Goal: Task Accomplishment & Management: Manage account settings

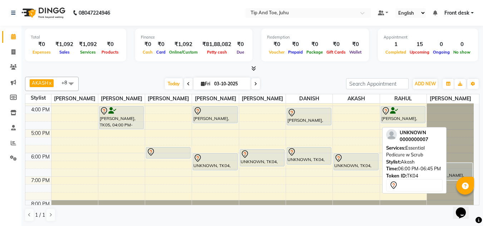
scroll to position [169, 0]
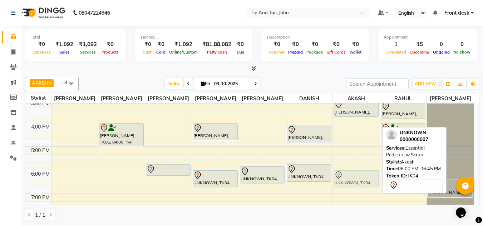
drag, startPoint x: 353, startPoint y: 174, endPoint x: 358, endPoint y: 172, distance: 5.3
click at [358, 172] on div "Mehak, TK01, 02:05 PM-02:50 PM, Essential Pedicure w Scrub Trishala, TK07, 03:0…" at bounding box center [356, 88] width 47 height 307
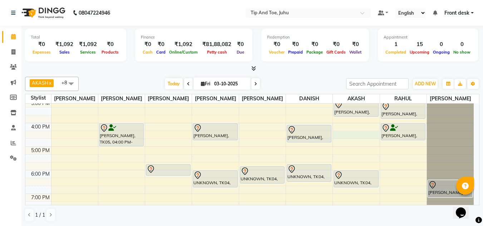
click at [349, 138] on div "8:00 AM 9:00 AM 10:00 AM 11:00 AM 12:00 PM 1:00 PM 2:00 PM 3:00 PM 4:00 PM 5:00…" at bounding box center [249, 88] width 449 height 307
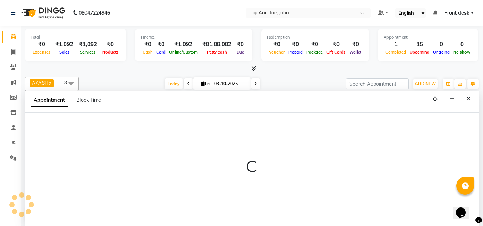
scroll to position [0, 0]
select select "37330"
select select "tentative"
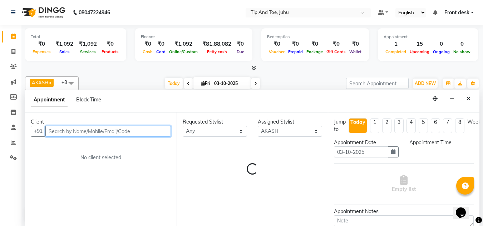
select select "975"
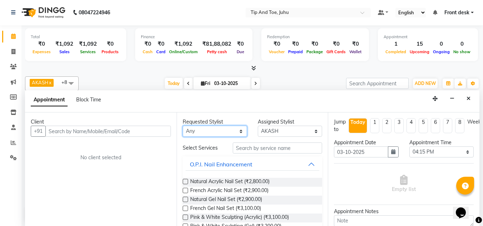
click at [210, 131] on select "Any AJAY UTKAR AKASH AKSHATA Angeli kharei ASHIM BILAL DANISH DHANSHREE IBRAHIM…" at bounding box center [215, 131] width 64 height 11
select select "37330"
click at [183, 126] on select "Any AJAY UTKAR AKASH AKSHATA Angeli kharei ASHIM BILAL DANISH DHANSHREE IBRAHIM…" at bounding box center [215, 131] width 64 height 11
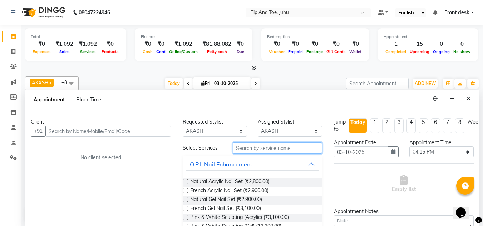
click at [281, 146] on input "text" at bounding box center [277, 148] width 89 height 11
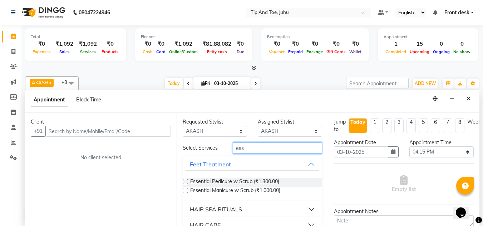
type input "ess"
click at [184, 182] on label at bounding box center [185, 181] width 5 height 5
click at [184, 182] on input "checkbox" at bounding box center [185, 182] width 5 height 5
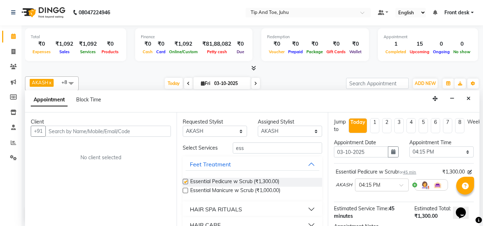
checkbox input "false"
click at [105, 139] on div "Client +91 No client selected" at bounding box center [101, 170] width 152 height 114
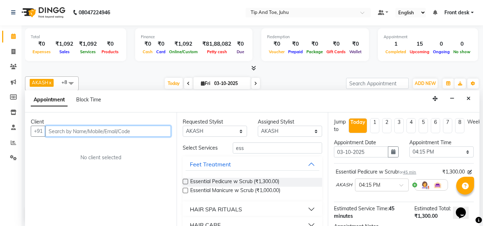
click at [106, 132] on input "text" at bounding box center [108, 131] width 126 height 11
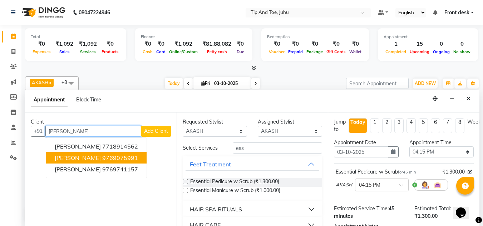
click at [106, 159] on ngb-highlight "9769075991" at bounding box center [120, 158] width 36 height 7
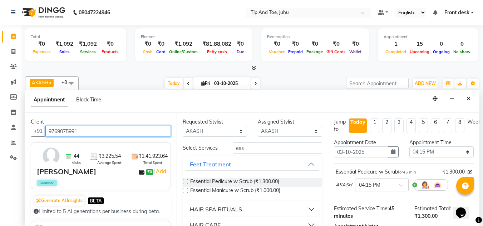
type input "9769075991"
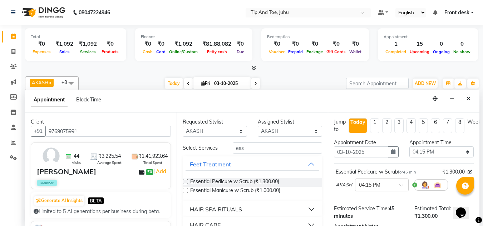
click at [187, 182] on label at bounding box center [185, 181] width 5 height 5
click at [187, 182] on input "checkbox" at bounding box center [185, 182] width 5 height 5
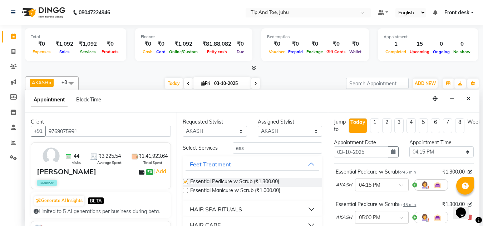
checkbox input "false"
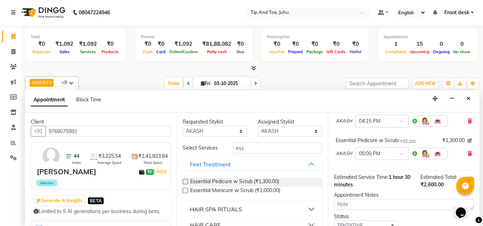
scroll to position [43, 0]
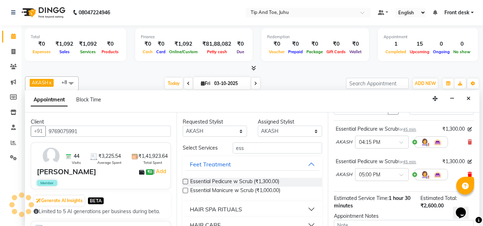
click at [468, 173] on icon at bounding box center [470, 174] width 4 height 5
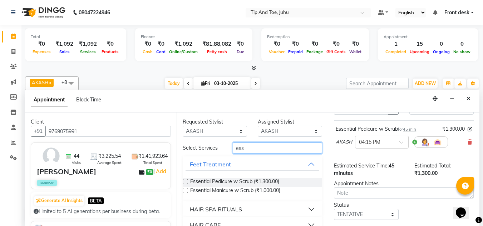
click at [248, 150] on input "ess" at bounding box center [277, 148] width 89 height 11
type input "e"
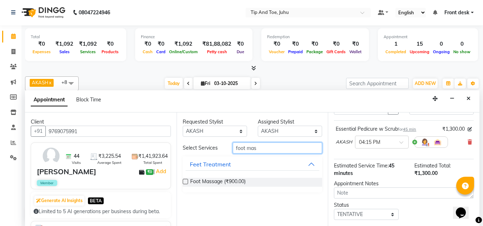
type input "foot mas"
click at [186, 181] on label at bounding box center [185, 181] width 5 height 5
click at [186, 181] on input "checkbox" at bounding box center [185, 182] width 5 height 5
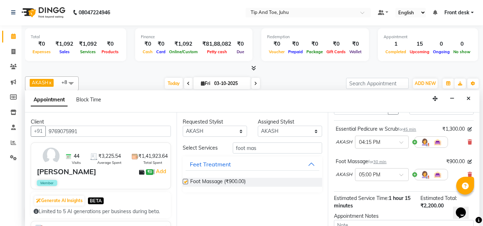
checkbox input "false"
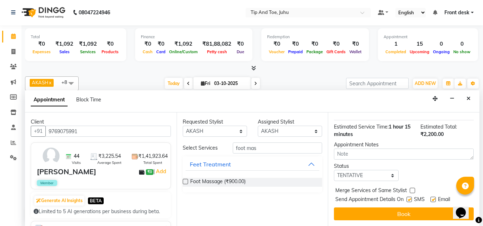
scroll to position [120, 0]
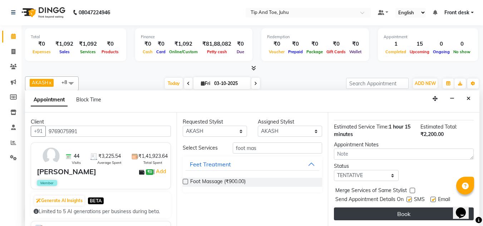
click at [400, 211] on button "Book" at bounding box center [404, 214] width 140 height 13
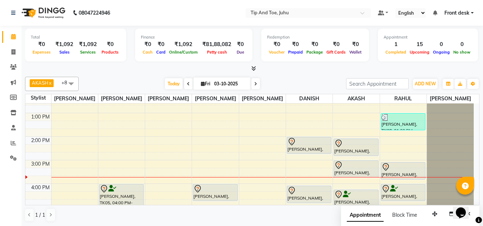
scroll to position [126, 0]
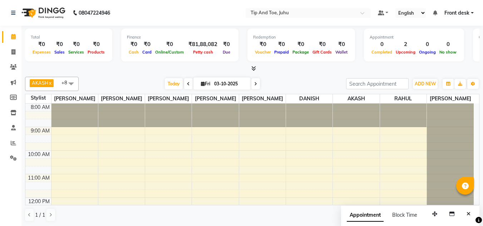
scroll to position [116, 0]
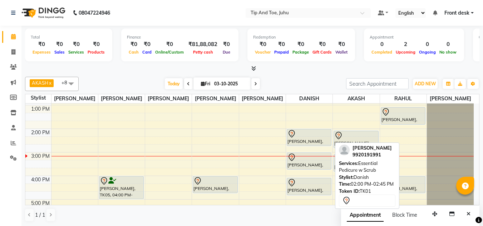
click at [317, 140] on div "[PERSON_NAME], TK01, 02:00 PM-02:45 PM, Essential Pedicure w Scrub" at bounding box center [309, 137] width 44 height 16
click at [308, 137] on div at bounding box center [309, 134] width 43 height 9
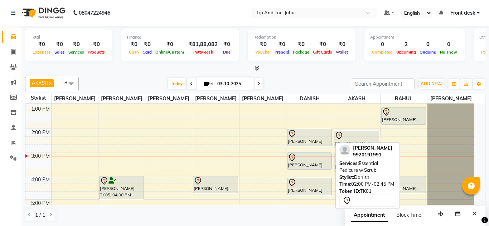
select select "7"
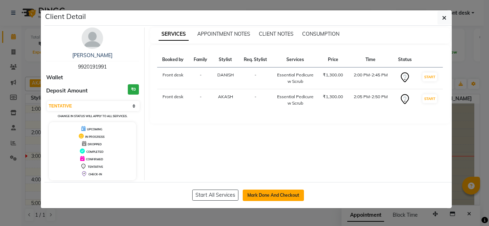
click at [276, 200] on button "Mark Done And Checkout" at bounding box center [273, 195] width 61 height 11
select select "service"
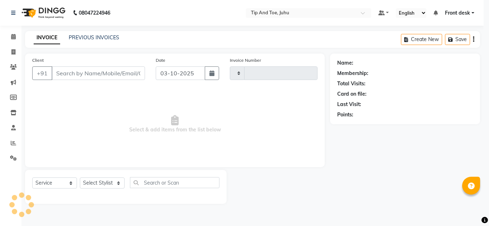
type input "1895"
select select "5516"
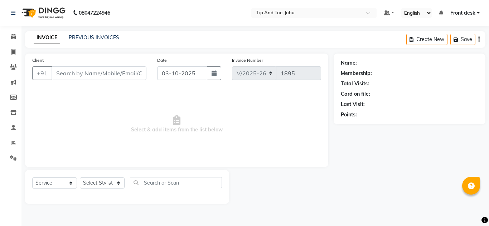
type input "9920191991"
select select "39814"
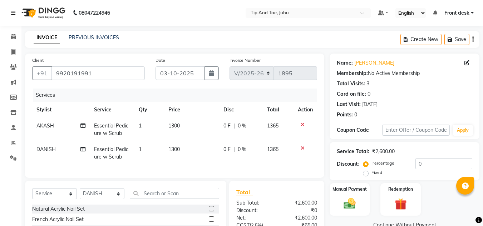
scroll to position [72, 0]
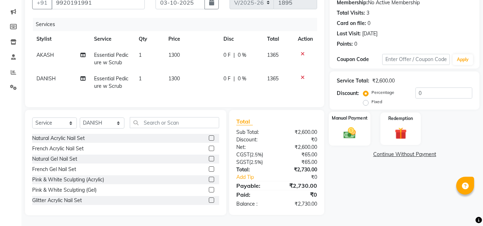
click at [346, 121] on label "Manual Payment" at bounding box center [350, 118] width 36 height 7
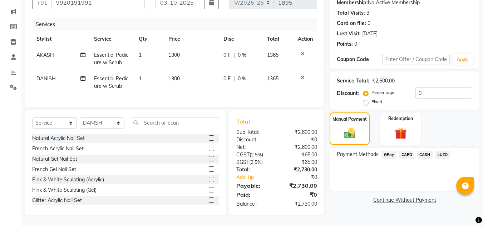
click at [406, 156] on span "CARD" at bounding box center [406, 155] width 15 height 8
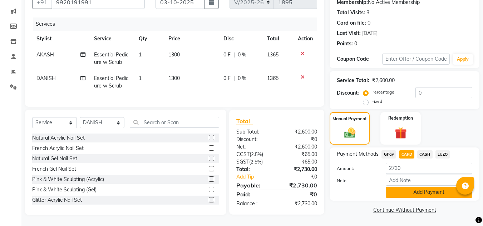
click at [425, 192] on button "Add Payment" at bounding box center [429, 192] width 87 height 11
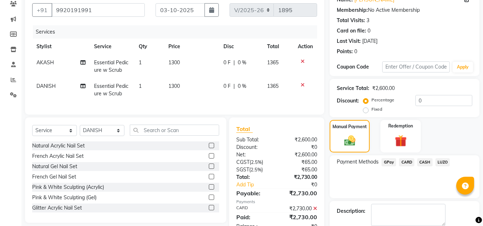
scroll to position [101, 0]
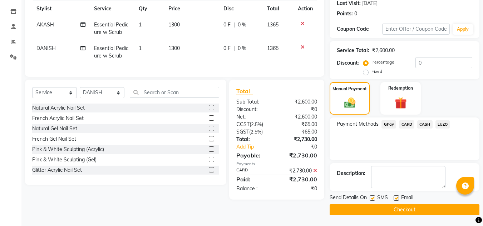
drag, startPoint x: 413, startPoint y: 210, endPoint x: 409, endPoint y: 210, distance: 3.6
click at [413, 210] on button "Checkout" at bounding box center [405, 210] width 150 height 11
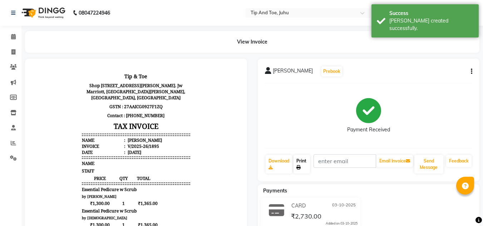
click at [304, 166] on link "Print" at bounding box center [302, 164] width 16 height 19
click at [300, 169] on icon at bounding box center [299, 168] width 4 height 4
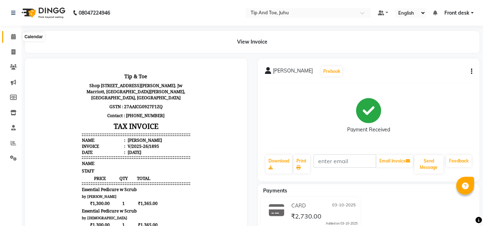
click at [10, 39] on span at bounding box center [13, 37] width 13 height 8
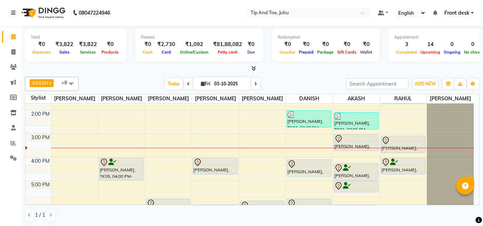
scroll to position [133, 0]
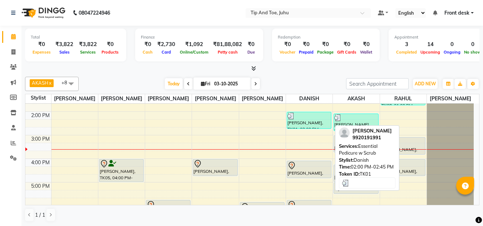
click at [314, 126] on div "[PERSON_NAME], TK01, 02:00 PM-02:45 PM, Essential Pedicure w Scrub" at bounding box center [309, 120] width 44 height 16
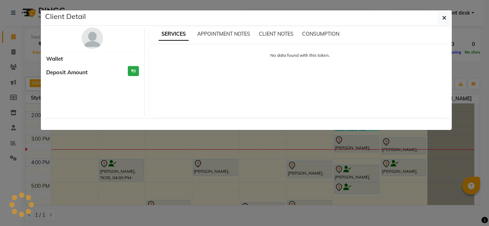
select select "3"
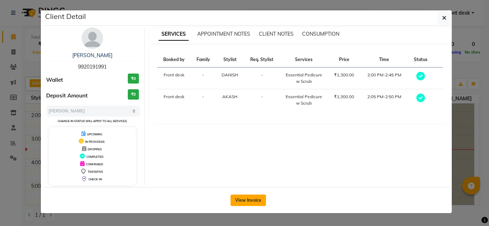
click at [248, 199] on button "View Invoice" at bounding box center [247, 200] width 35 height 11
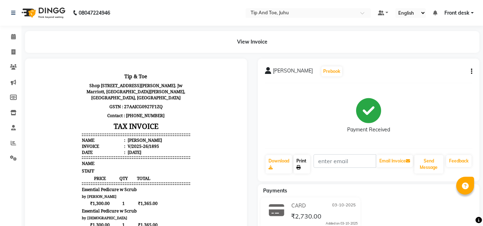
click at [297, 163] on link "Print" at bounding box center [302, 164] width 16 height 19
click at [12, 37] on icon at bounding box center [13, 36] width 5 height 5
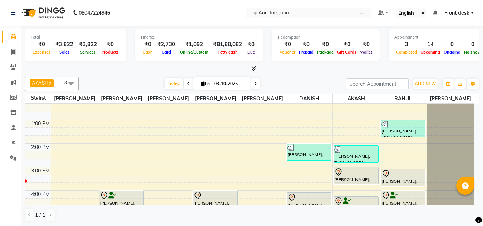
scroll to position [98, 0]
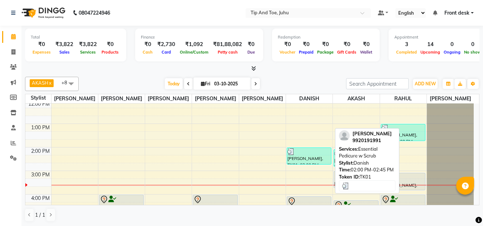
click at [304, 152] on div at bounding box center [309, 151] width 43 height 7
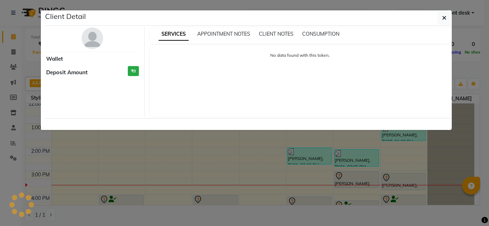
select select "3"
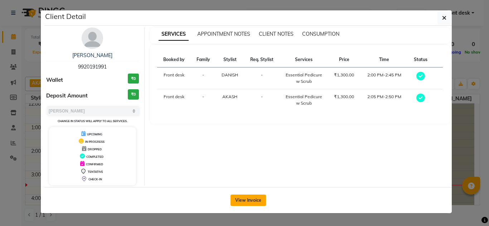
click at [244, 200] on button "View Invoice" at bounding box center [247, 200] width 35 height 11
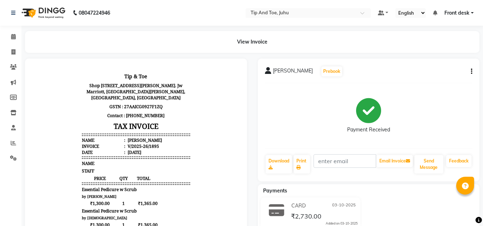
click at [279, 70] on span "Mehak" at bounding box center [293, 72] width 40 height 10
click at [322, 74] on button "Prebook" at bounding box center [332, 72] width 21 height 10
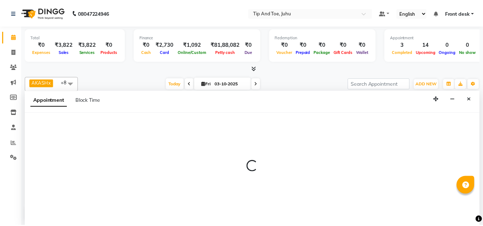
scroll to position [0, 0]
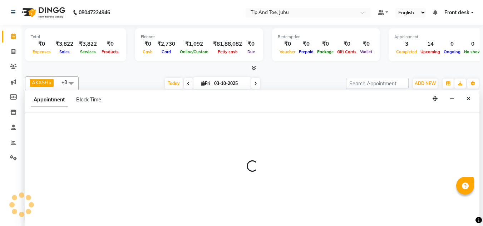
select select "37330"
select select "540"
select select "tentative"
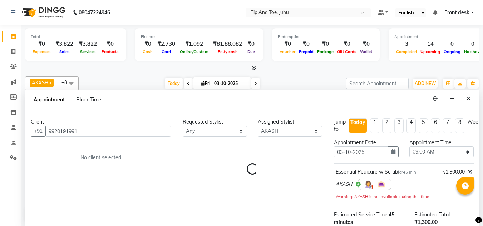
scroll to position [166, 0]
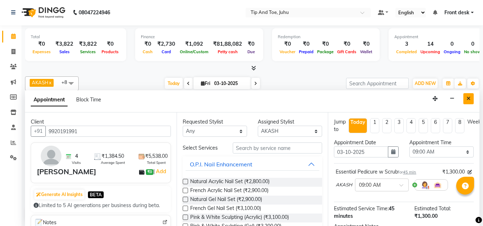
click at [467, 98] on icon "Close" at bounding box center [469, 98] width 4 height 5
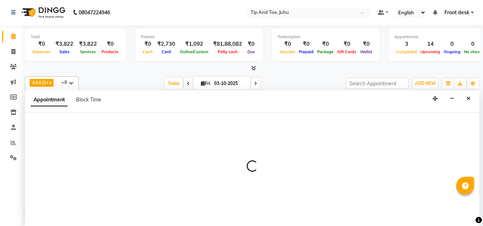
select select "86116"
select select "1020"
select select "tentative"
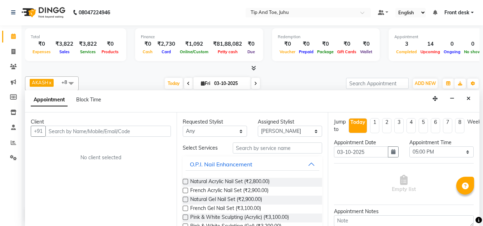
click at [148, 133] on input "text" at bounding box center [108, 131] width 126 height 11
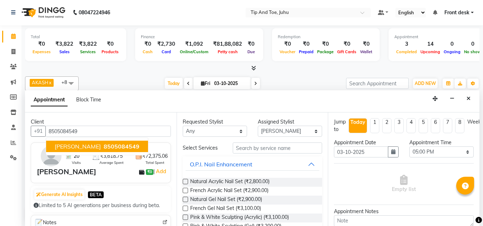
click at [113, 144] on span "8505084549" at bounding box center [122, 146] width 36 height 7
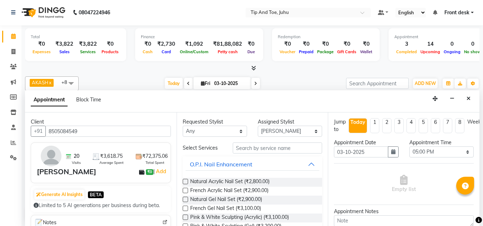
type input "8505084549"
click at [280, 145] on input "text" at bounding box center [277, 148] width 89 height 11
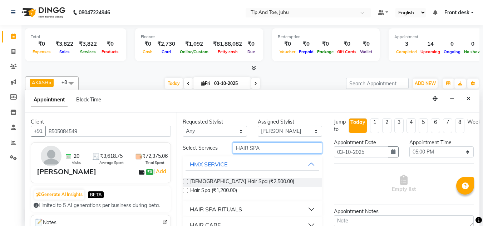
type input "HAIR SPA"
click at [181, 183] on div "Requested Stylist Any AJAY UTKAR AKASH AKSHATA Angeli kharei ASHIM BILAL DANISH…" at bounding box center [253, 170] width 152 height 114
drag, startPoint x: 184, startPoint y: 182, endPoint x: 193, endPoint y: 182, distance: 8.9
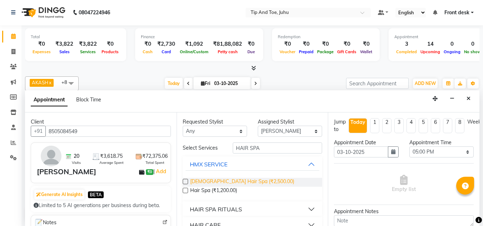
click at [185, 182] on label at bounding box center [185, 181] width 5 height 5
click at [185, 182] on input "checkbox" at bounding box center [185, 182] width 5 height 5
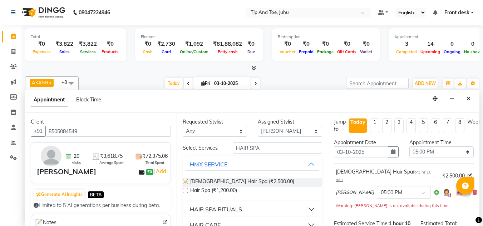
checkbox input "false"
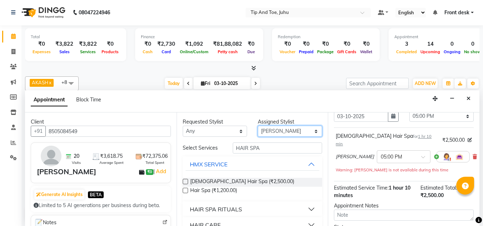
click at [265, 136] on select "Select AJAY UTKAR AKASH AKSHATA Angeli kharei ASHIM BILAL DANISH DHANSHREE IBRA…" at bounding box center [290, 131] width 64 height 11
select select "39814"
click at [258, 126] on select "Select AJAY UTKAR AKASH AKSHATA Angeli kharei ASHIM BILAL DANISH DHANSHREE IBRA…" at bounding box center [290, 131] width 64 height 11
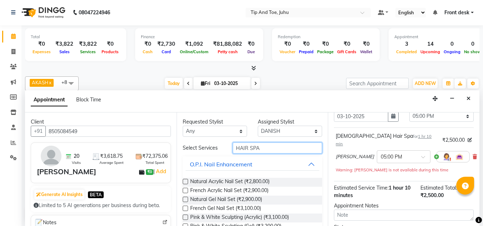
click at [266, 146] on input "HAIR SPA" at bounding box center [277, 148] width 89 height 11
type input "H"
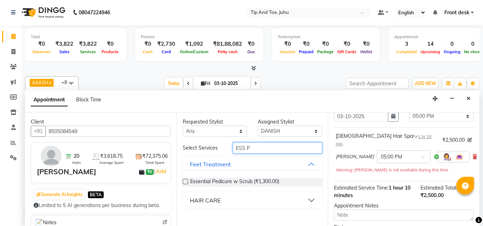
type input "ESS P"
click at [183, 182] on label at bounding box center [185, 181] width 5 height 5
click at [183, 182] on input "checkbox" at bounding box center [185, 182] width 5 height 5
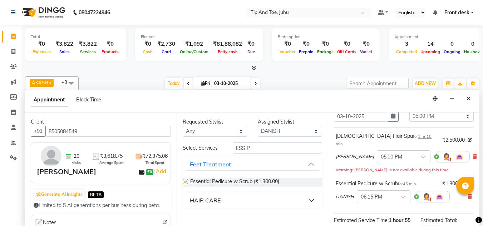
checkbox input "false"
click at [406, 196] on span at bounding box center [405, 200] width 9 height 8
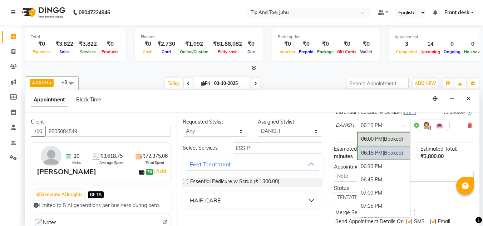
scroll to position [468, 0]
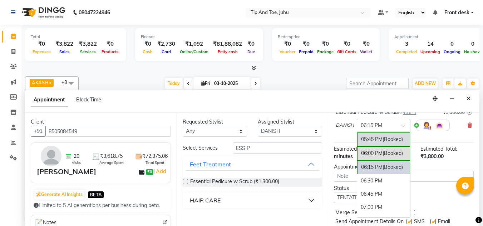
click at [377, 133] on div "05:45 PM (Booked)" at bounding box center [383, 140] width 53 height 14
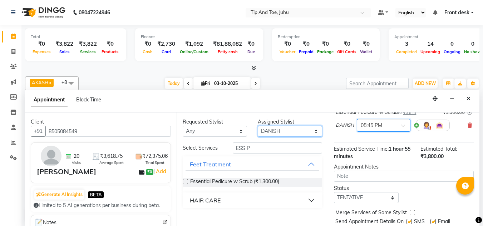
click at [280, 132] on select "Select AJAY UTKAR AKASH AKSHATA Angeli kharei ASHIM BILAL DANISH DHANSHREE IBRA…" at bounding box center [290, 131] width 64 height 11
select select "91056"
click at [258, 126] on select "Select AJAY UTKAR AKASH AKSHATA Angeli kharei ASHIM BILAL DANISH DHANSHREE IBRA…" at bounding box center [290, 131] width 64 height 11
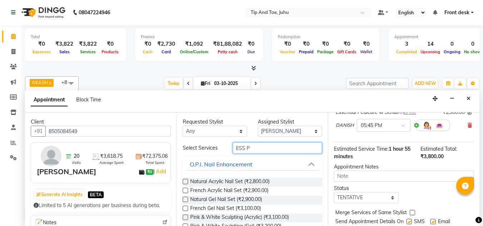
click at [268, 151] on input "ESS P" at bounding box center [277, 148] width 89 height 11
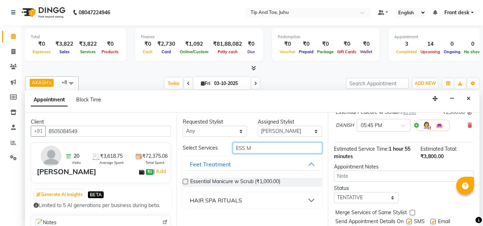
type input "ESS M"
click at [188, 180] on label at bounding box center [185, 181] width 5 height 5
click at [187, 180] on input "checkbox" at bounding box center [185, 182] width 5 height 5
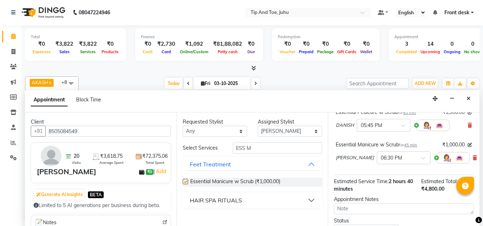
checkbox input "false"
click at [397, 154] on div at bounding box center [403, 158] width 53 height 8
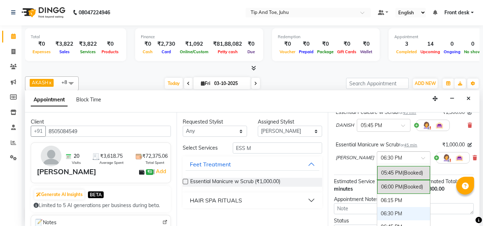
scroll to position [447, 0]
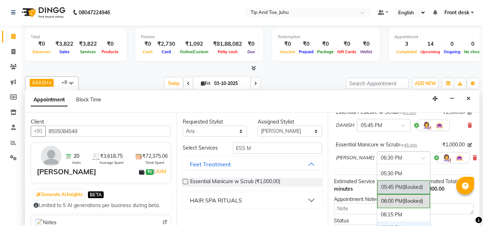
drag, startPoint x: 385, startPoint y: 175, endPoint x: 389, endPoint y: 175, distance: 4.7
click at [385, 181] on div "05:45 PM (Booked)" at bounding box center [403, 188] width 53 height 14
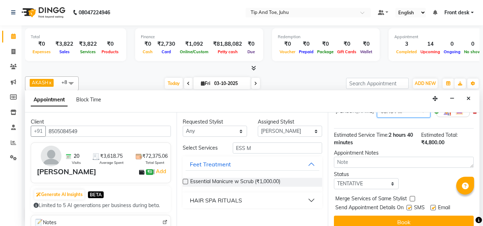
scroll to position [167, 0]
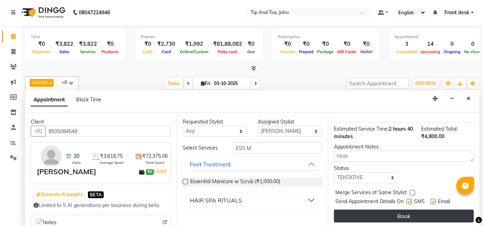
click at [402, 210] on button "Book" at bounding box center [404, 216] width 140 height 13
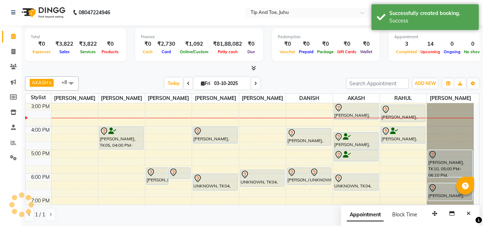
scroll to position [0, 0]
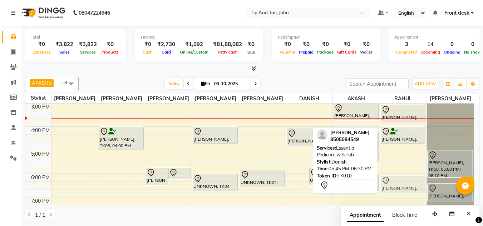
drag, startPoint x: 295, startPoint y: 177, endPoint x: 396, endPoint y: 184, distance: 101.4
click at [396, 184] on tr "Juhika Bumrah, TK05, 04:00 PM-05:00 PM, Acrylic Nail Re-fills Manjula bajaj, TK…" at bounding box center [249, 91] width 449 height 307
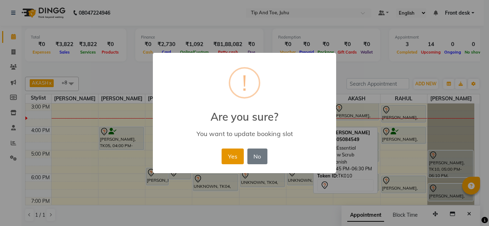
click at [233, 157] on button "Yes" at bounding box center [232, 157] width 22 height 16
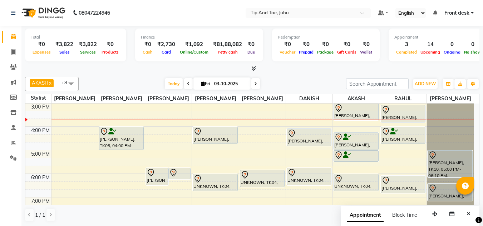
scroll to position [201, 0]
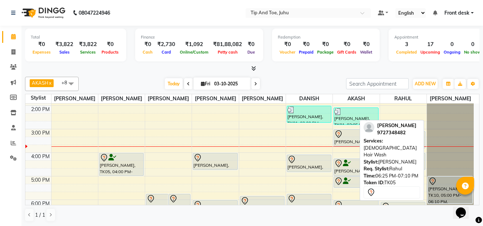
scroll to position [133, 0]
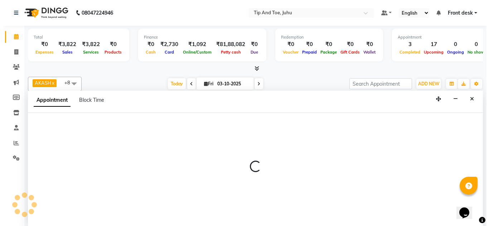
scroll to position [0, 0]
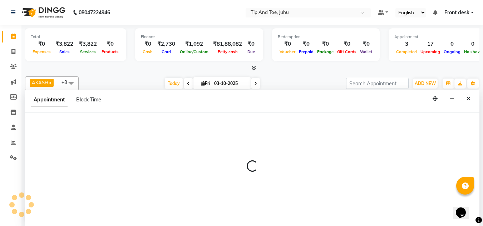
select select "86116"
select select "tentative"
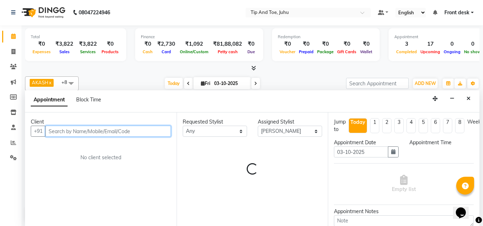
select select "945"
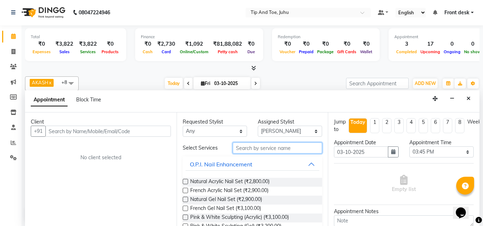
click at [284, 147] on input "text" at bounding box center [277, 148] width 89 height 11
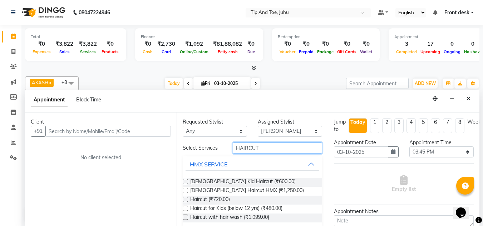
type input "HAIRCUT"
click at [185, 200] on label at bounding box center [185, 199] width 5 height 5
click at [185, 200] on input "checkbox" at bounding box center [185, 200] width 5 height 5
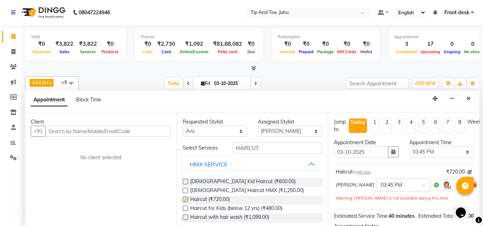
checkbox input "false"
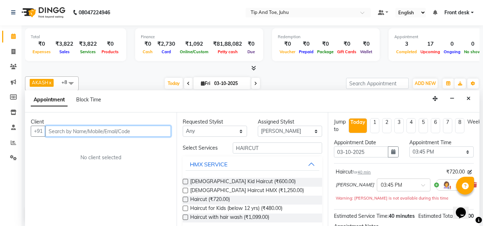
click at [138, 132] on input "text" at bounding box center [108, 131] width 126 height 11
type input "9819151878"
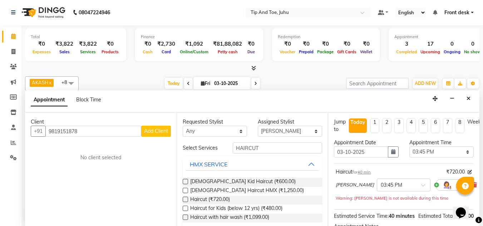
click at [152, 130] on span "Add Client" at bounding box center [156, 131] width 24 height 6
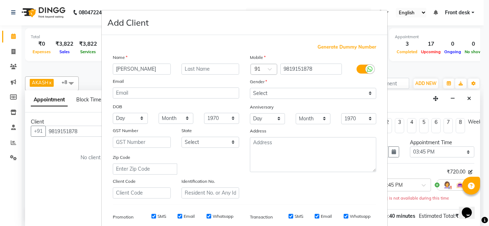
type input "[PERSON_NAME]"
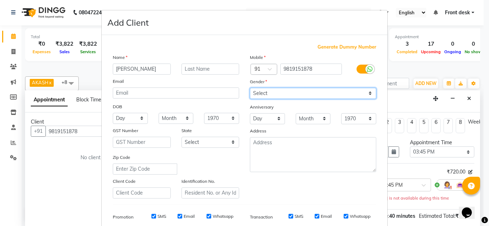
click at [295, 93] on select "Select Male Female Other Prefer Not To Say" at bounding box center [313, 93] width 126 height 11
click at [250, 88] on select "Select Male Female Other Prefer Not To Say" at bounding box center [313, 93] width 126 height 11
click at [274, 94] on select "Select Male Female Other Prefer Not To Say" at bounding box center [313, 93] width 126 height 11
select select "male"
click at [250, 88] on select "Select Male Female Other Prefer Not To Say" at bounding box center [313, 93] width 126 height 11
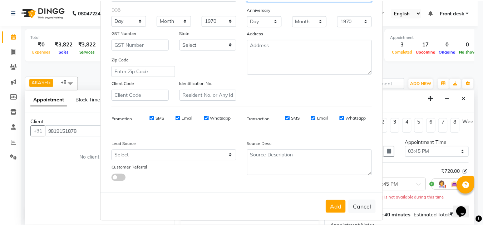
scroll to position [104, 0]
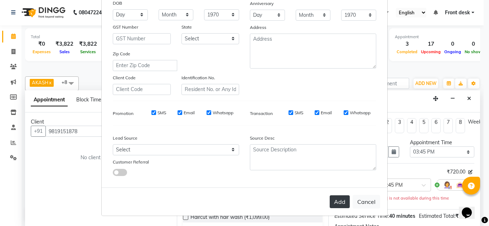
click at [336, 197] on div "Add Cancel" at bounding box center [244, 202] width 285 height 28
click at [336, 197] on button "Add" at bounding box center [339, 202] width 20 height 13
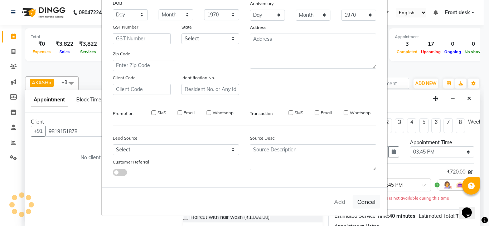
select select
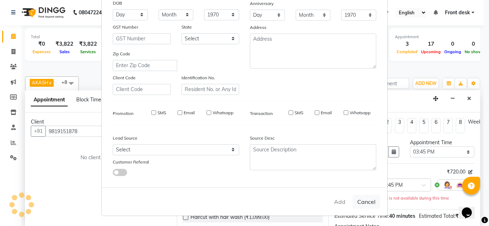
select select
checkbox input "false"
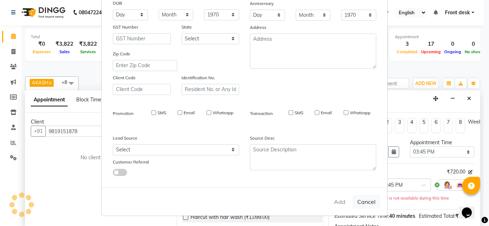
checkbox input "false"
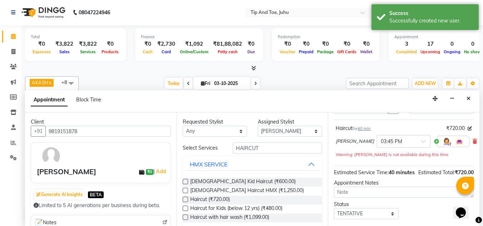
scroll to position [95, 0]
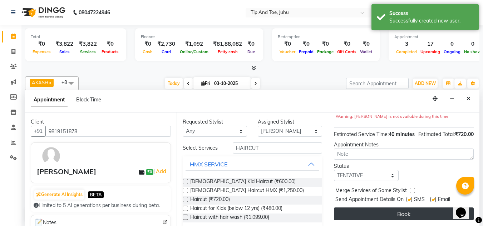
click at [394, 208] on button "Book" at bounding box center [404, 214] width 140 height 13
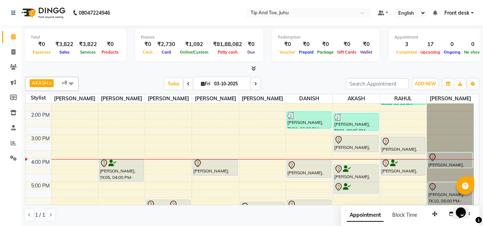
scroll to position [133, 0]
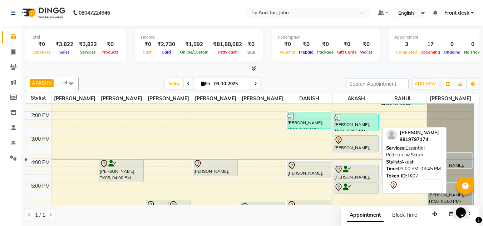
click at [352, 147] on div "[PERSON_NAME], TK07, 03:00 PM-03:45 PM, Essential Pedicure w Scrub" at bounding box center [356, 144] width 44 height 16
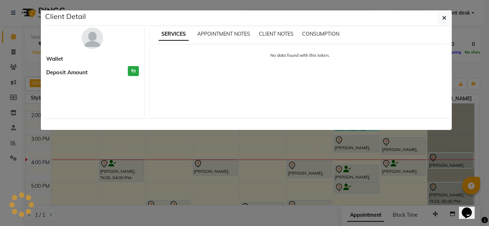
select select "7"
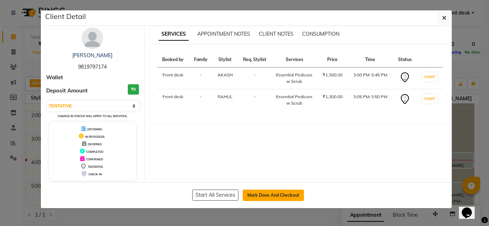
click at [269, 198] on button "Mark Done And Checkout" at bounding box center [273, 195] width 61 height 11
select select "service"
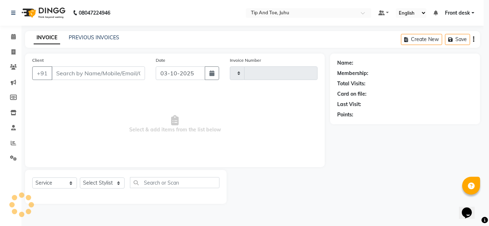
type input "1896"
select select "5516"
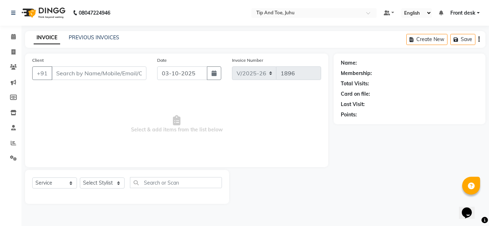
type input "9819797174"
select select "37330"
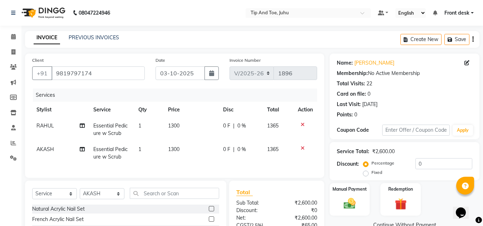
click at [49, 128] on span "RAHUL" at bounding box center [45, 126] width 18 height 6
select select "37635"
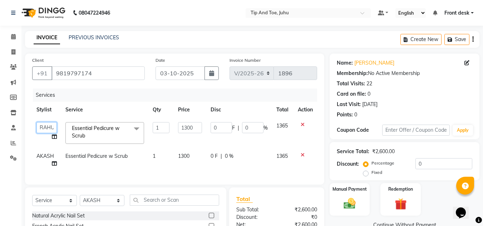
click at [49, 128] on select "AJAY UTKAR AKASH AKSHATA Angeli kharei ASHIM BILAL DANISH DHANSHREE Front desk …" at bounding box center [46, 127] width 20 height 11
click at [15, 178] on div "Calendar Invoice Clients Marketing Members Inventory Staff Reports Settings Com…" at bounding box center [48, 156] width 97 height 273
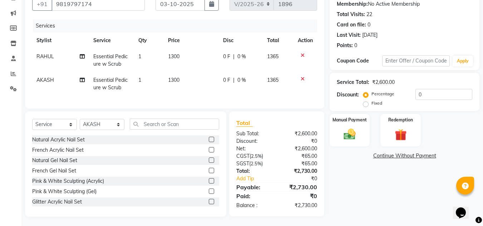
scroll to position [76, 0]
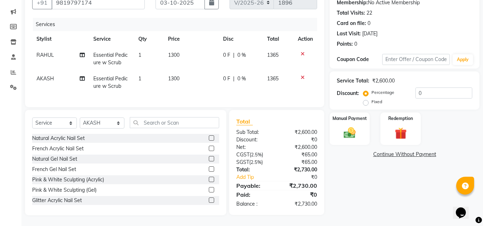
click at [350, 197] on div "Name: Trishala Membership: No Active Membership Total Visits: 22 Card on file: …" at bounding box center [407, 99] width 155 height 233
click at [348, 132] on img at bounding box center [350, 133] width 20 height 14
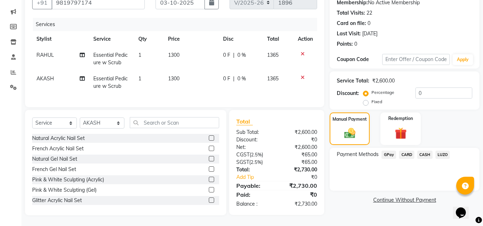
click at [423, 151] on span "CASH" at bounding box center [424, 155] width 15 height 8
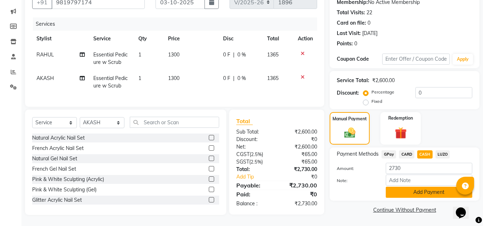
click at [396, 187] on button "Add Payment" at bounding box center [429, 192] width 87 height 11
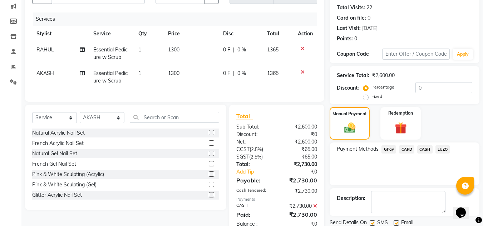
scroll to position [101, 0]
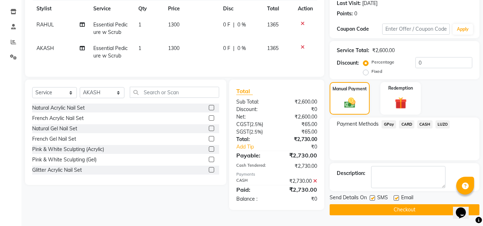
drag, startPoint x: 373, startPoint y: 199, endPoint x: 387, endPoint y: 199, distance: 14.0
click at [373, 199] on label at bounding box center [372, 198] width 5 height 5
click at [373, 199] on input "checkbox" at bounding box center [372, 198] width 5 height 5
checkbox input "false"
click at [396, 198] on label at bounding box center [396, 198] width 5 height 5
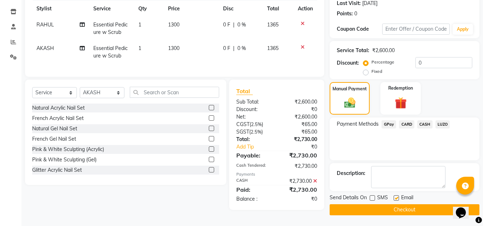
click at [396, 198] on input "checkbox" at bounding box center [396, 198] width 5 height 5
checkbox input "false"
click at [395, 205] on button "Checkout" at bounding box center [405, 210] width 150 height 11
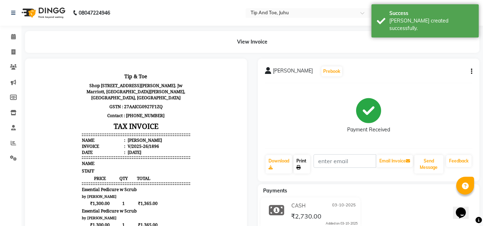
click at [299, 165] on link "Print" at bounding box center [302, 164] width 16 height 19
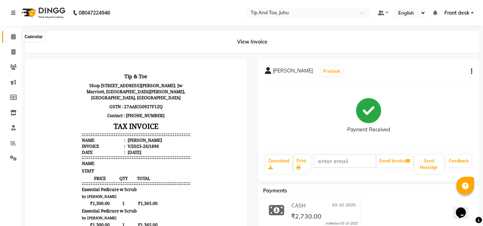
click at [14, 34] on icon at bounding box center [13, 36] width 5 height 5
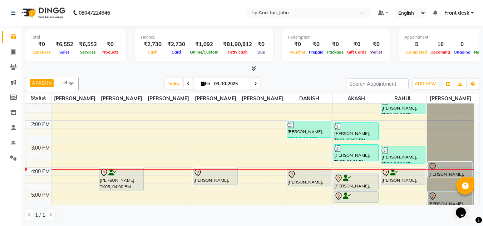
scroll to position [143, 0]
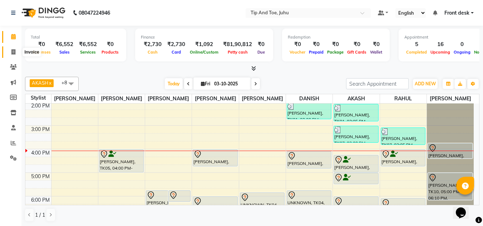
click at [14, 52] on icon at bounding box center [13, 51] width 4 height 5
select select "service"
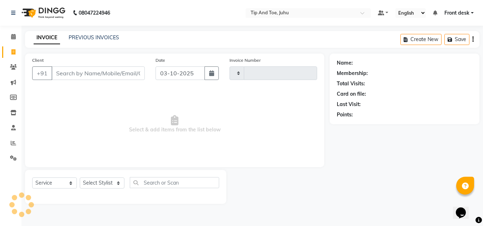
type input "1897"
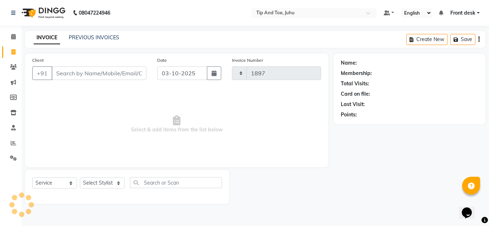
select select "5516"
click at [102, 181] on select "Select Stylist AJAY UTKAR AKASH AKSHATA Angeli kharei ASHIM BILAL DANISH DHANSH…" at bounding box center [102, 183] width 45 height 11
select select "87956"
click at [80, 178] on select "Select Stylist AJAY UTKAR AKASH AKSHATA Angeli kharei ASHIM BILAL DANISH DHANSH…" at bounding box center [102, 183] width 45 height 11
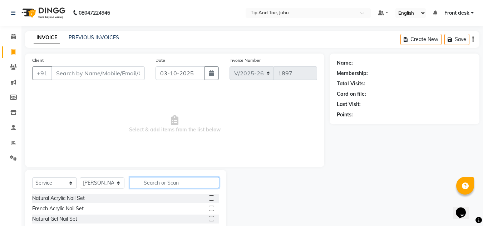
click at [177, 180] on input "text" at bounding box center [174, 182] width 89 height 11
type input "REM"
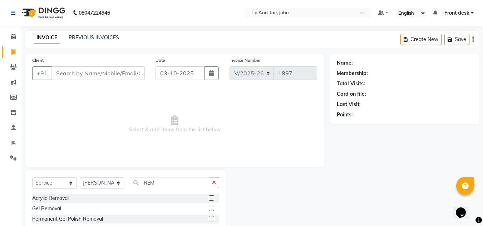
click at [209, 220] on label at bounding box center [211, 218] width 5 height 5
click at [209, 220] on input "checkbox" at bounding box center [211, 219] width 5 height 5
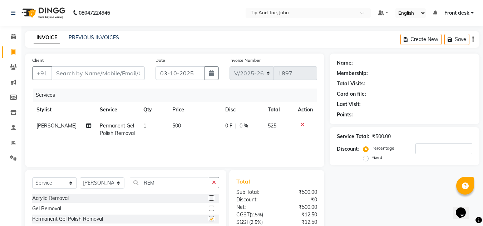
checkbox input "false"
click at [172, 127] on span "500" at bounding box center [176, 126] width 9 height 6
select select "87956"
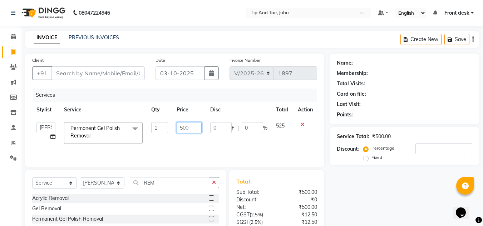
click at [184, 131] on input "500" at bounding box center [189, 127] width 25 height 11
type input "200"
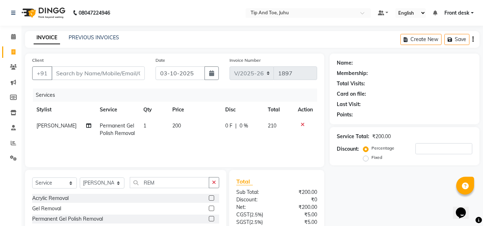
click at [134, 111] on tr "Stylist Service Qty Price Disc Total Action" at bounding box center [174, 110] width 285 height 16
click at [160, 184] on input "REM" at bounding box center [169, 182] width 79 height 11
type input "R"
type input "PER"
click at [209, 209] on label at bounding box center [211, 208] width 5 height 5
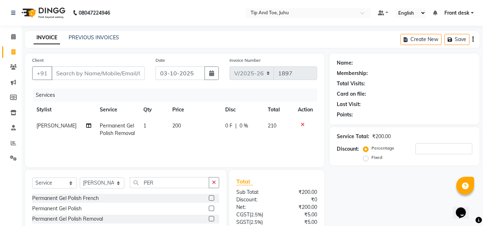
click at [209, 209] on input "checkbox" at bounding box center [211, 209] width 5 height 5
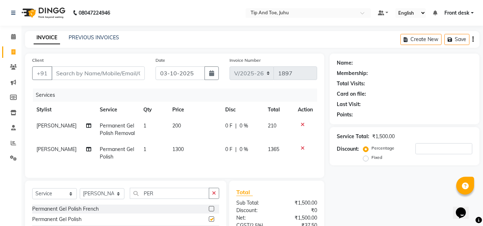
checkbox input "false"
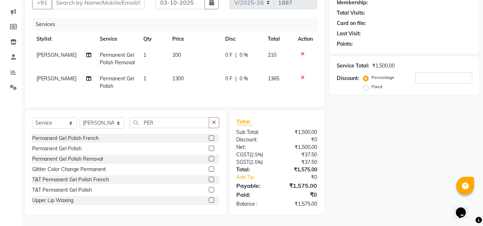
scroll to position [76, 0]
click at [394, 155] on div "Name: Membership: Total Visits: Card on file: Last Visit: Points: Service Total…" at bounding box center [407, 99] width 155 height 233
click at [396, 147] on div "Name: Membership: Total Visits: Card on file: Last Visit: Points: Service Total…" at bounding box center [407, 99] width 155 height 233
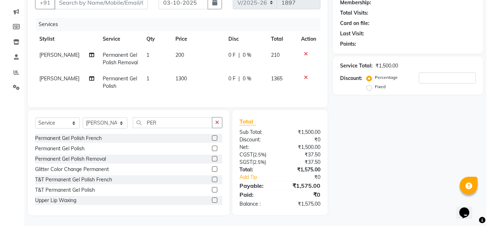
scroll to position [0, 0]
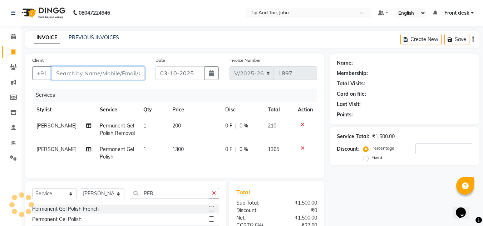
click at [85, 73] on input "Client" at bounding box center [98, 74] width 93 height 14
type input "8"
type input "0"
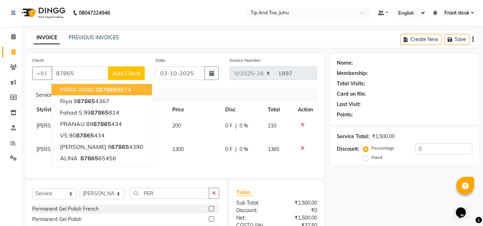
click at [167, 42] on div "INVOICE PREVIOUS INVOICES Create New Save" at bounding box center [252, 39] width 455 height 17
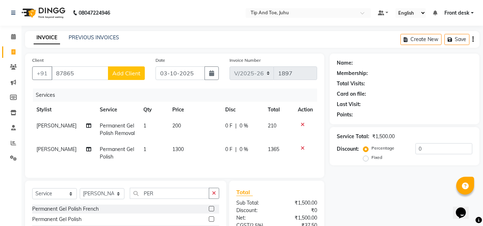
click at [375, 201] on div "Name: Membership: Total Visits: Card on file: Last Visit: Points: Service Total…" at bounding box center [407, 170] width 155 height 233
click at [78, 77] on input "87865" at bounding box center [80, 74] width 57 height 14
type input "8786554345"
click at [125, 76] on span "Add Client" at bounding box center [126, 73] width 28 height 7
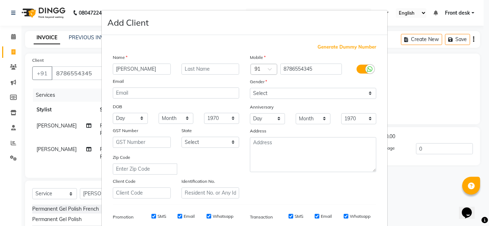
type input "RIHA"
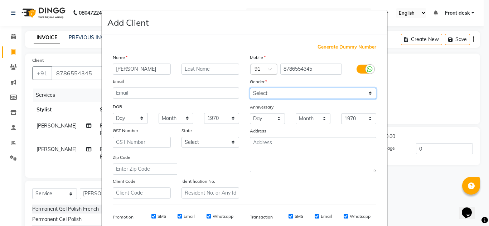
click at [275, 89] on select "Select Male Female Other Prefer Not To Say" at bounding box center [313, 93] width 126 height 11
select select "female"
click at [250, 88] on select "Select Male Female Other Prefer Not To Say" at bounding box center [313, 93] width 126 height 11
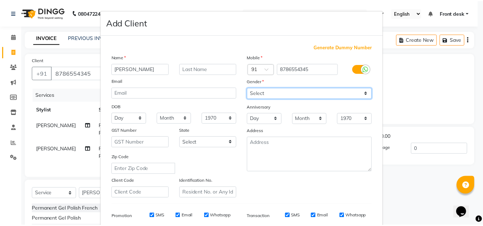
scroll to position [104, 0]
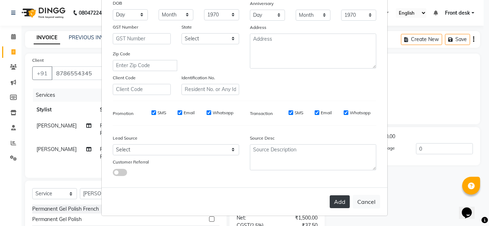
click at [333, 205] on button "Add" at bounding box center [339, 202] width 20 height 13
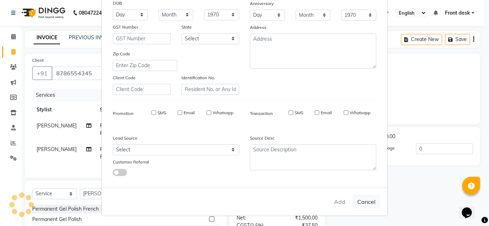
select select
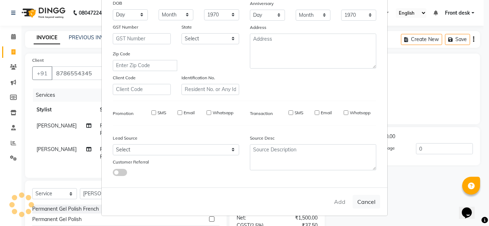
select select
checkbox input "false"
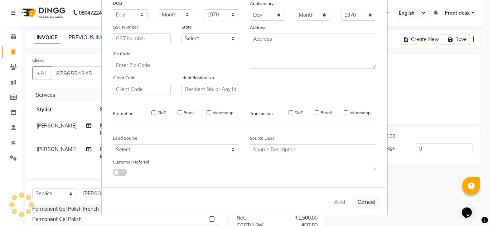
checkbox input "false"
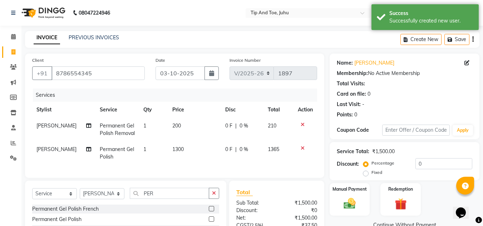
scroll to position [76, 0]
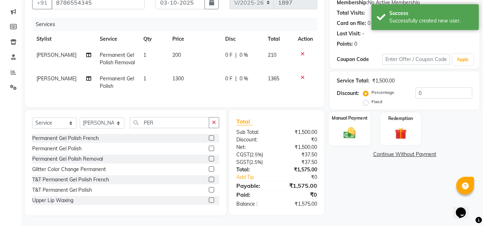
click at [350, 128] on img at bounding box center [350, 133] width 20 height 14
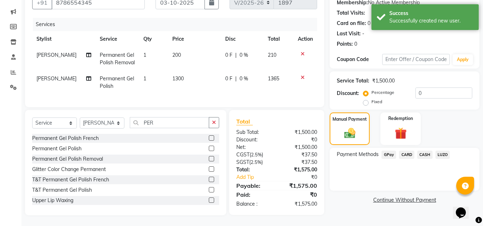
click at [422, 151] on span "CASH" at bounding box center [424, 155] width 15 height 8
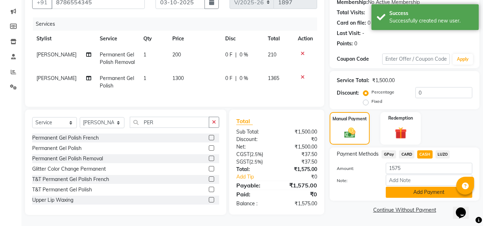
click at [402, 187] on button "Add Payment" at bounding box center [429, 192] width 87 height 11
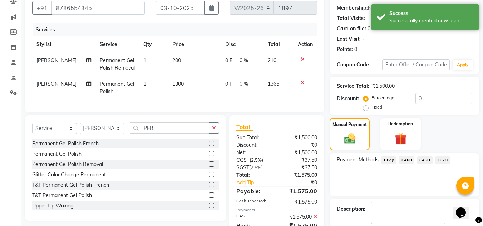
scroll to position [101, 0]
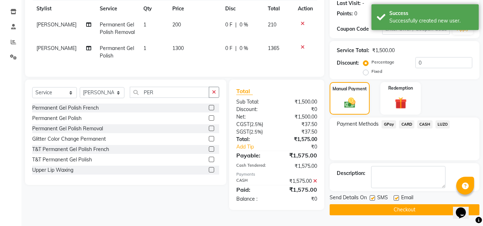
click at [373, 198] on label at bounding box center [372, 198] width 5 height 5
click at [373, 198] on input "checkbox" at bounding box center [372, 198] width 5 height 5
checkbox input "false"
click at [398, 199] on label at bounding box center [396, 198] width 5 height 5
click at [398, 199] on input "checkbox" at bounding box center [396, 198] width 5 height 5
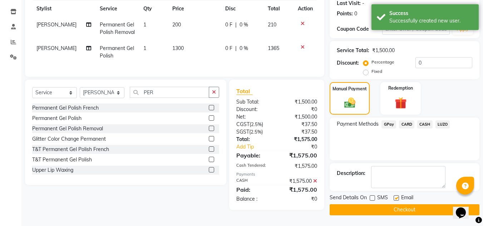
checkbox input "false"
click at [394, 208] on button "Checkout" at bounding box center [405, 210] width 150 height 11
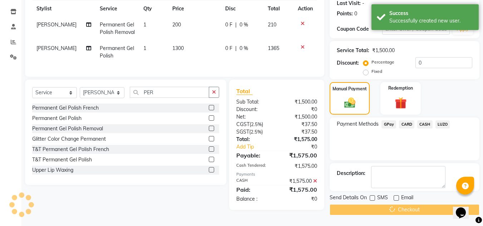
scroll to position [98, 0]
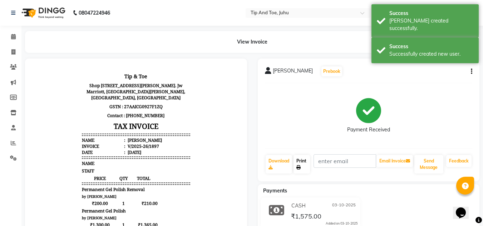
click at [307, 163] on link "Print" at bounding box center [302, 164] width 16 height 19
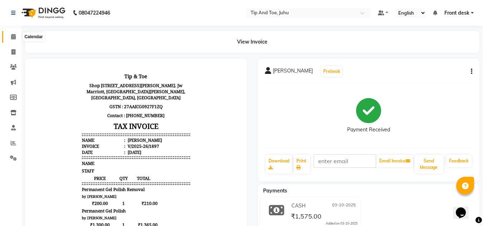
click at [16, 34] on span at bounding box center [13, 37] width 13 height 8
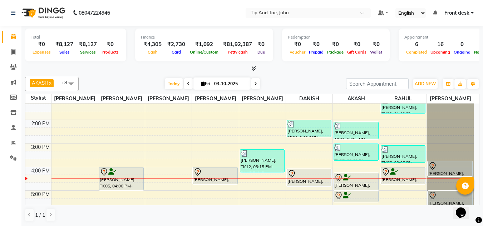
scroll to position [179, 0]
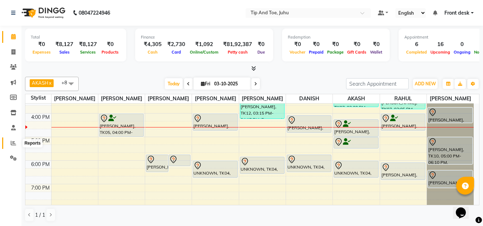
drag, startPoint x: 12, startPoint y: 143, endPoint x: 16, endPoint y: 140, distance: 5.0
click at [12, 143] on icon at bounding box center [13, 143] width 5 height 5
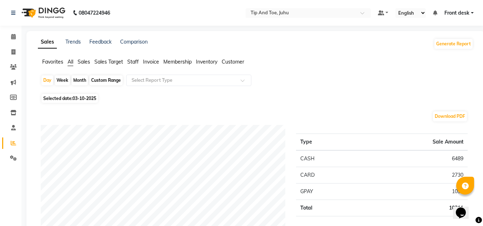
click at [131, 60] on span "Staff" at bounding box center [132, 62] width 11 height 6
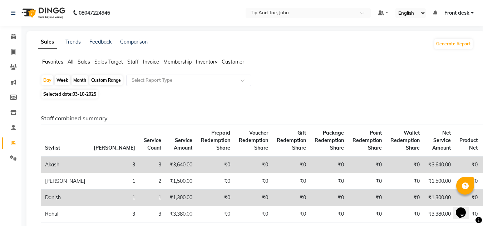
click at [70, 64] on span "All" at bounding box center [71, 62] width 6 height 6
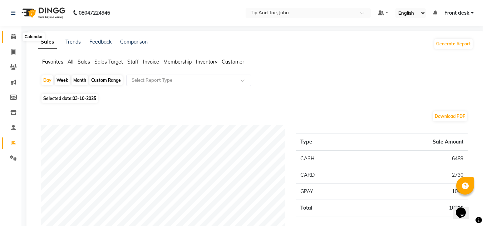
click at [14, 34] on icon at bounding box center [13, 36] width 5 height 5
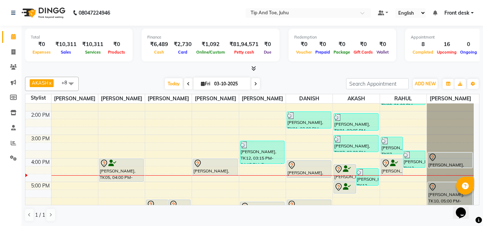
scroll to position [179, 0]
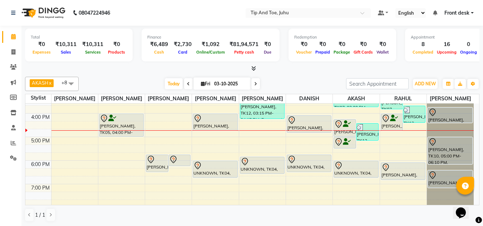
click at [334, 77] on div "AKASH x ASHIM x SADHNA x Angeli kharei x DANISH x DHANSHREE x NISHANT x RAHUL x…" at bounding box center [252, 84] width 455 height 14
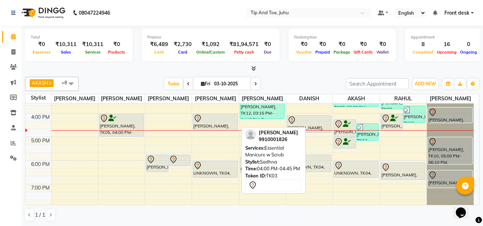
click at [213, 126] on div "[PERSON_NAME], TK03, 04:00 PM-04:45 PM, Essential Manicure w Scrub" at bounding box center [215, 122] width 44 height 16
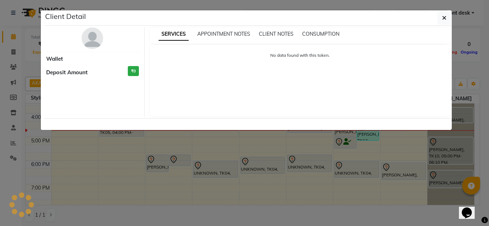
select select "7"
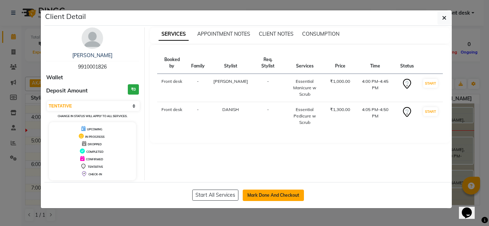
click at [255, 192] on button "Mark Done And Checkout" at bounding box center [273, 195] width 61 height 11
select select "service"
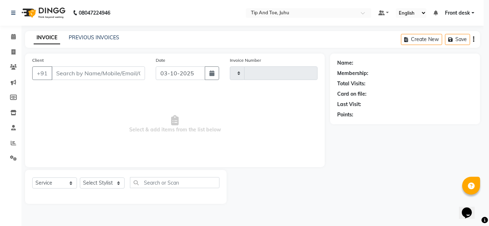
type input "1899"
select select "5516"
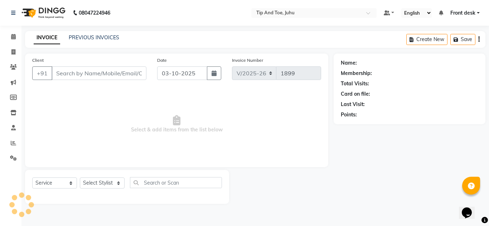
type input "9910001826"
select select "37337"
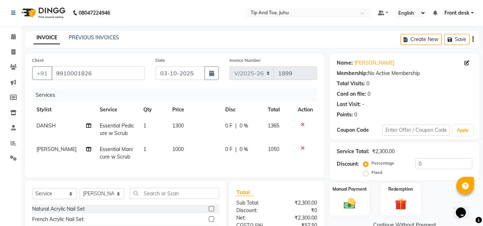
scroll to position [76, 0]
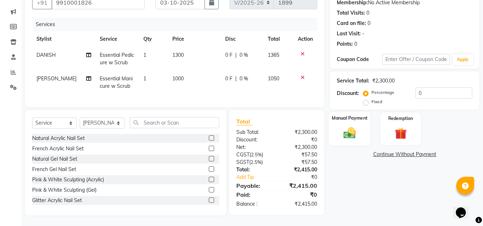
click at [350, 126] on img at bounding box center [350, 133] width 20 height 14
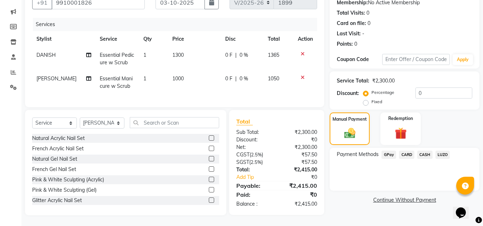
click at [405, 151] on span "CARD" at bounding box center [406, 155] width 15 height 8
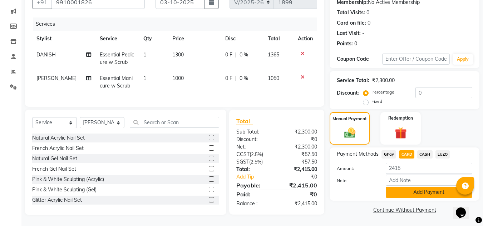
click at [405, 188] on button "Add Payment" at bounding box center [429, 192] width 87 height 11
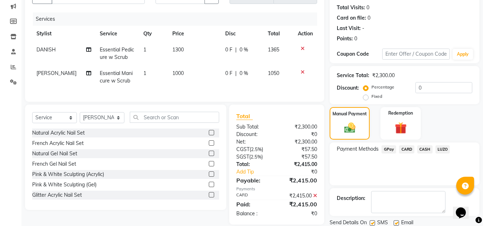
scroll to position [101, 0]
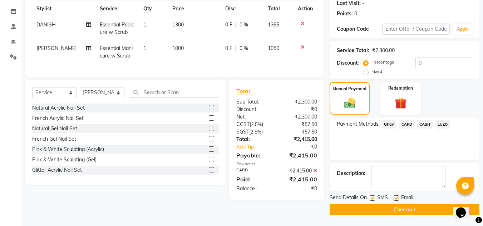
click at [373, 200] on label at bounding box center [372, 198] width 5 height 5
click at [373, 200] on input "checkbox" at bounding box center [372, 198] width 5 height 5
checkbox input "false"
click at [396, 200] on label at bounding box center [396, 198] width 5 height 5
click at [396, 200] on input "checkbox" at bounding box center [396, 198] width 5 height 5
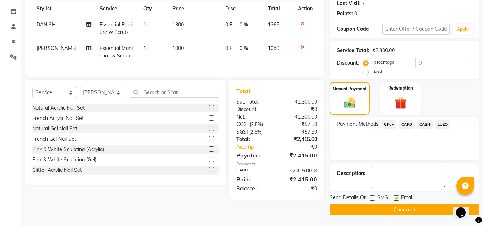
checkbox input "false"
click at [397, 207] on button "Checkout" at bounding box center [405, 210] width 150 height 11
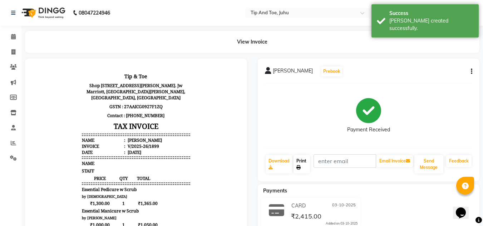
click at [299, 162] on link "Print" at bounding box center [302, 164] width 16 height 19
click at [14, 37] on icon at bounding box center [13, 36] width 5 height 5
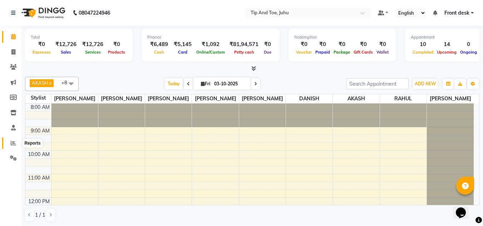
click at [15, 145] on icon at bounding box center [13, 143] width 5 height 5
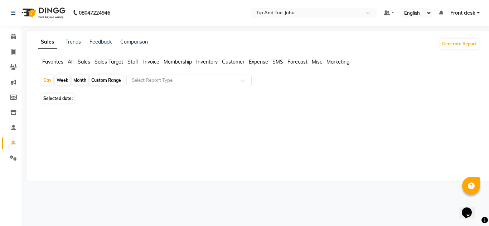
click at [137, 141] on div "Sales Trends Feedback Comparison Generate Report Favorites All Sales Sales Targ…" at bounding box center [258, 106] width 464 height 150
click at [82, 63] on span "Sales" at bounding box center [84, 62] width 13 height 6
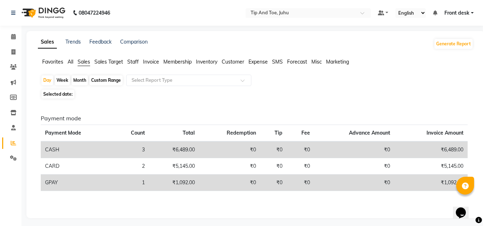
click at [72, 62] on span "All" at bounding box center [71, 62] width 6 height 6
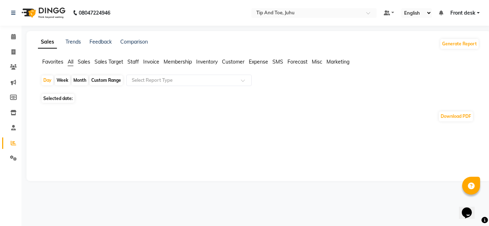
click at [68, 97] on span "Selected date:" at bounding box center [57, 98] width 33 height 9
select select "10"
select select "2025"
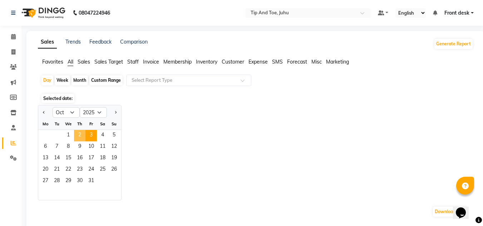
click at [79, 137] on span "2" at bounding box center [79, 135] width 11 height 11
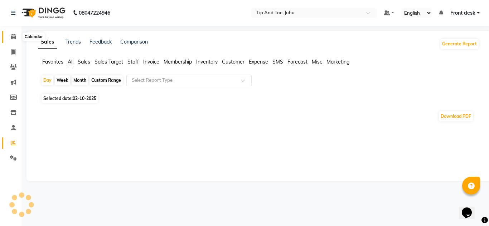
click at [14, 33] on span at bounding box center [13, 37] width 13 height 8
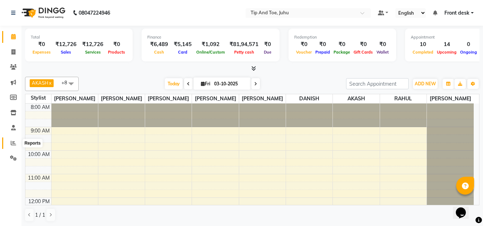
click at [15, 143] on icon at bounding box center [13, 143] width 5 height 5
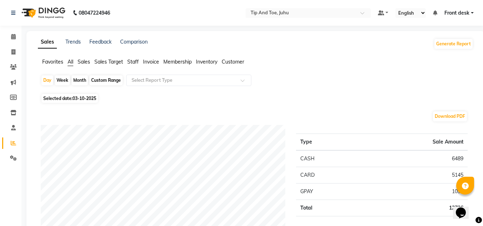
click at [89, 97] on span "03-10-2025" at bounding box center [85, 98] width 24 height 5
select select "10"
select select "2025"
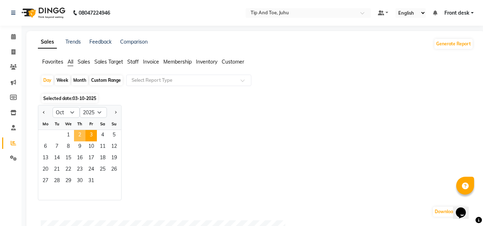
click at [83, 135] on span "2" at bounding box center [79, 135] width 11 height 11
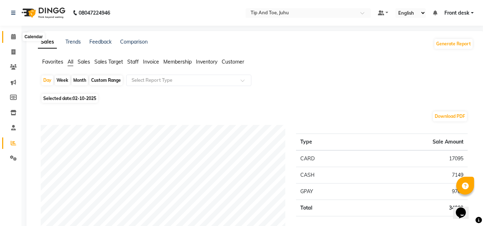
click at [12, 38] on icon at bounding box center [13, 36] width 5 height 5
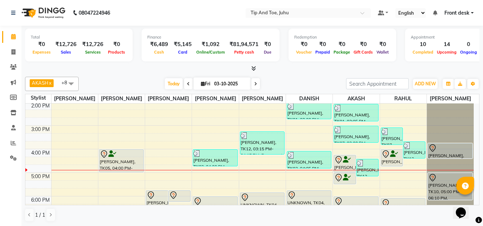
scroll to position [179, 0]
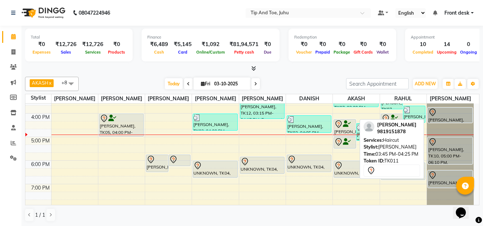
click at [454, 116] on div at bounding box center [451, 112] width 44 height 9
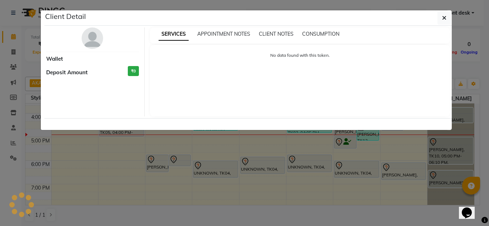
select select "7"
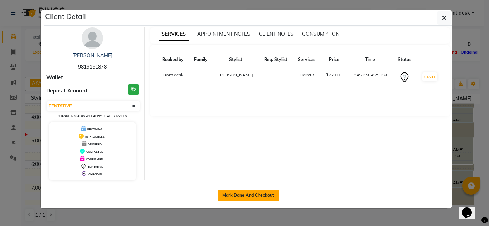
click at [250, 200] on button "Mark Done And Checkout" at bounding box center [247, 195] width 61 height 11
select select "service"
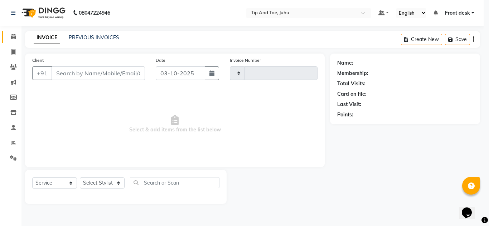
type input "1900"
select select "5516"
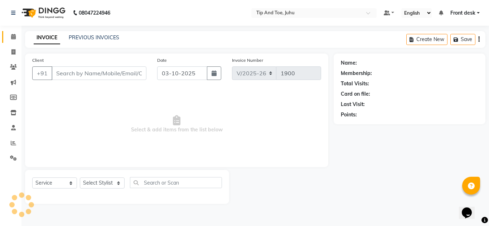
type input "9819151878"
select select "86116"
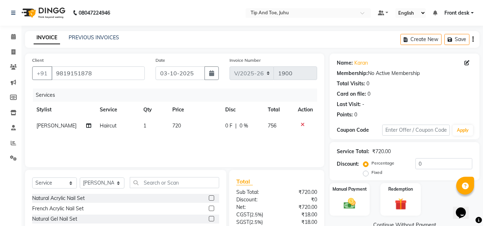
click at [180, 128] on td "720" at bounding box center [194, 126] width 53 height 16
select select "86116"
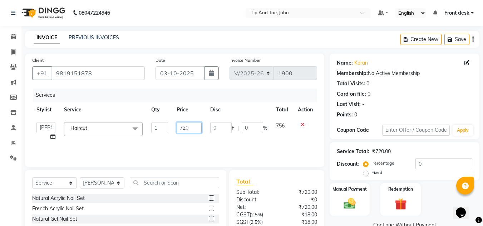
click at [197, 128] on input "720" at bounding box center [189, 127] width 25 height 11
type input "799"
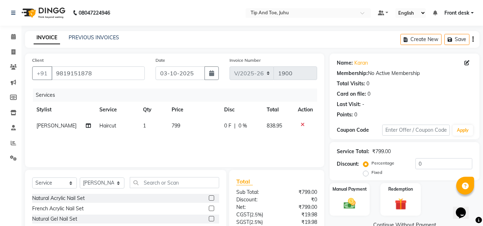
click at [231, 99] on div "Services" at bounding box center [178, 95] width 290 height 13
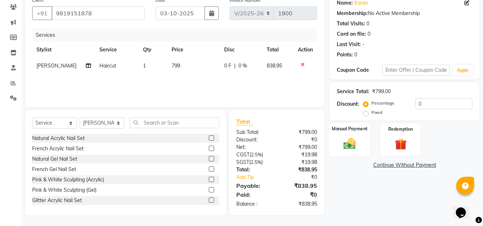
click at [347, 147] on img at bounding box center [350, 144] width 20 height 14
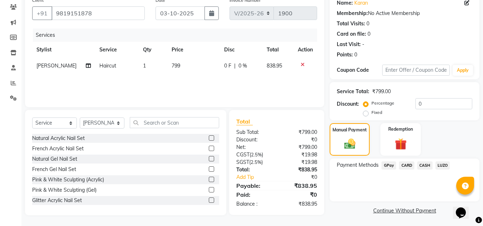
click at [423, 166] on span "CASH" at bounding box center [424, 166] width 15 height 8
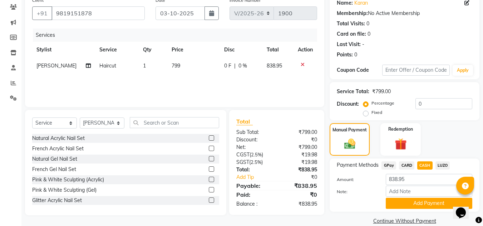
click at [409, 202] on button "Add Payment" at bounding box center [429, 203] width 87 height 11
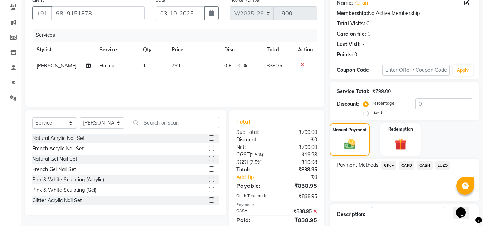
scroll to position [101, 0]
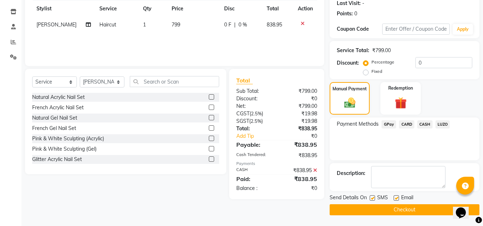
drag, startPoint x: 371, startPoint y: 197, endPoint x: 386, endPoint y: 198, distance: 15.0
click at [371, 197] on label at bounding box center [372, 198] width 5 height 5
click at [371, 197] on input "checkbox" at bounding box center [372, 198] width 5 height 5
checkbox input "false"
click at [396, 198] on label at bounding box center [396, 198] width 5 height 5
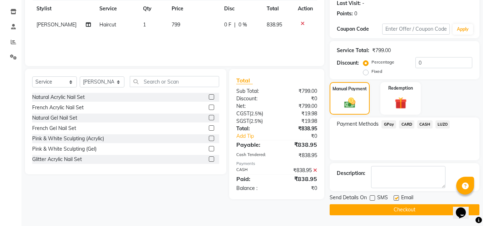
click at [396, 198] on input "checkbox" at bounding box center [396, 198] width 5 height 5
checkbox input "false"
click at [396, 209] on button "Checkout" at bounding box center [405, 210] width 150 height 11
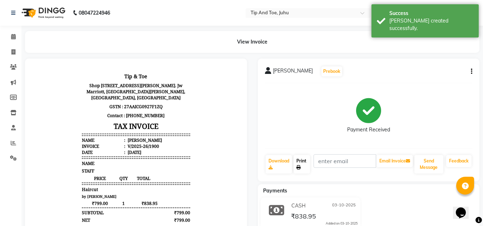
click at [303, 166] on link "Print" at bounding box center [302, 164] width 16 height 19
click at [15, 34] on icon at bounding box center [13, 36] width 5 height 5
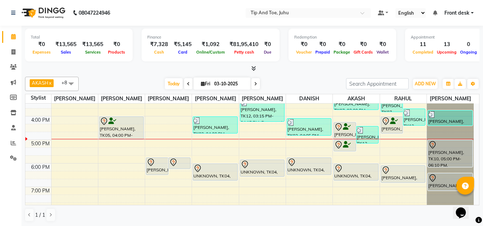
scroll to position [179, 0]
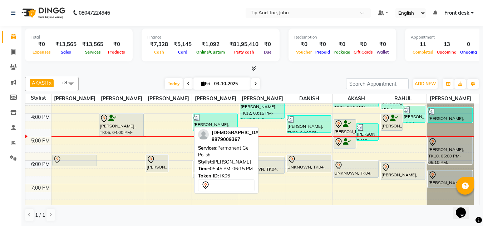
drag, startPoint x: 188, startPoint y: 159, endPoint x: 99, endPoint y: 157, distance: 88.4
click at [99, 157] on div "8:00 AM 9:00 AM 10:00 AM 11:00 AM 12:00 PM 1:00 PM 2:00 PM 3:00 PM 4:00 PM 5:00…" at bounding box center [249, 78] width 449 height 307
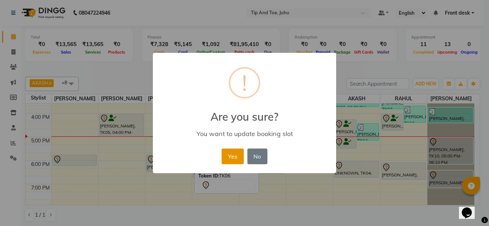
click at [232, 153] on button "Yes" at bounding box center [232, 157] width 22 height 16
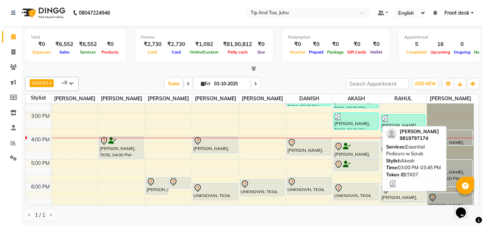
click at [347, 122] on div "[PERSON_NAME], TK07, 03:00 PM-03:45 PM, Essential Pedicure w Scrub" at bounding box center [356, 121] width 44 height 16
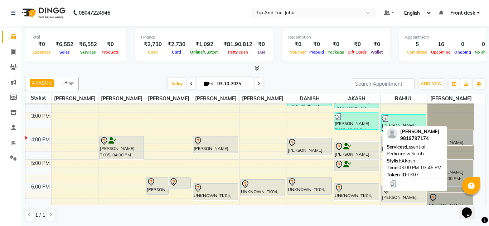
select select "3"
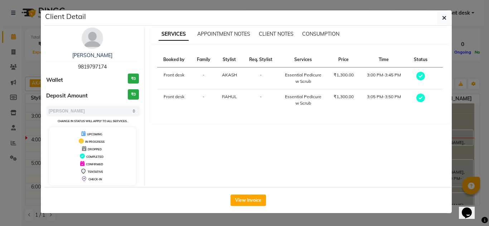
drag, startPoint x: 78, startPoint y: 66, endPoint x: 114, endPoint y: 65, distance: 35.8
click at [114, 65] on div "Trishala 9819797174" at bounding box center [92, 61] width 93 height 19
copy span "9819797174"
click at [444, 18] on icon "button" at bounding box center [444, 18] width 4 height 6
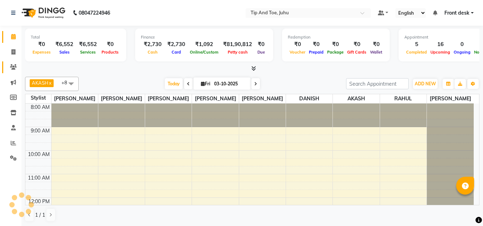
click at [14, 64] on span at bounding box center [13, 67] width 13 height 8
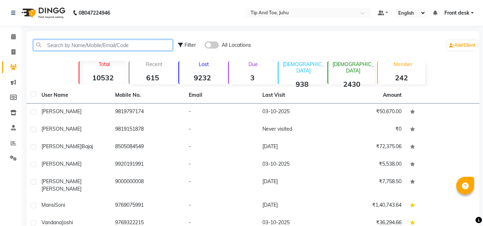
click at [87, 43] on input "text" at bounding box center [103, 45] width 140 height 11
paste input "9819797174"
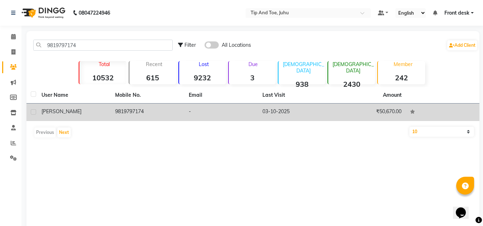
click at [52, 114] on span "[PERSON_NAME]" at bounding box center [61, 111] width 40 height 6
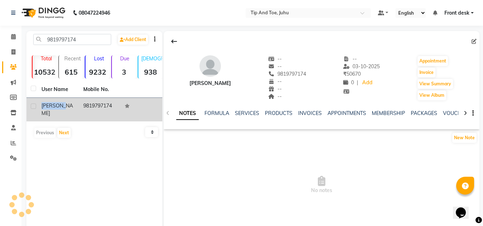
click at [52, 114] on td "[PERSON_NAME]" at bounding box center [58, 110] width 42 height 24
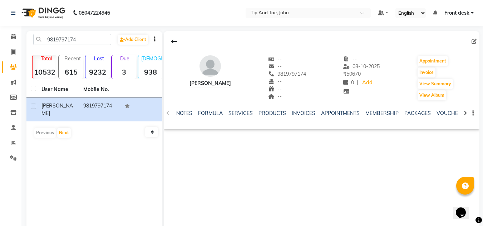
click at [370, 109] on div "NOTES FORMULA SERVICES PRODUCTS INVOICES APPOINTMENTS MEMBERSHIP PACKAGES VOUCH…" at bounding box center [322, 113] width 316 height 25
click at [372, 110] on div "MEMBERSHIP" at bounding box center [382, 114] width 33 height 8
click at [374, 112] on link "MEMBERSHIP" at bounding box center [382, 113] width 33 height 6
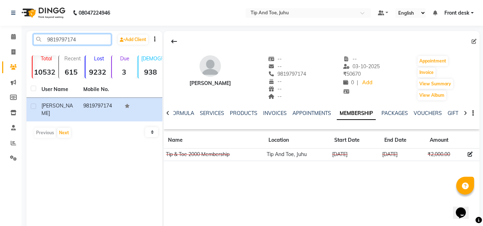
click at [103, 40] on input "9819797174" at bounding box center [72, 39] width 78 height 11
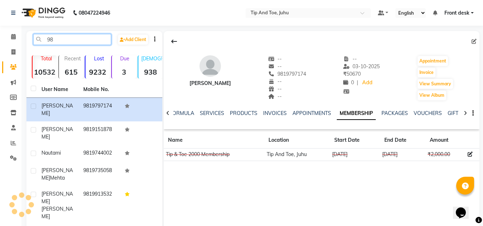
type input "9"
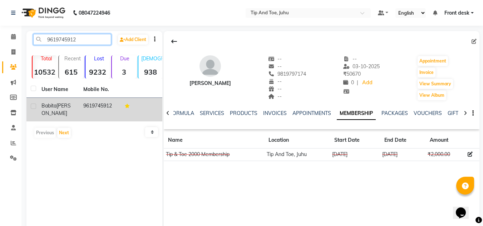
type input "9619745912"
click at [81, 109] on td "9619745912" at bounding box center [100, 110] width 42 height 24
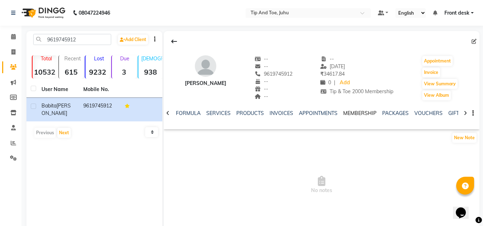
click at [346, 113] on link "MEMBERSHIP" at bounding box center [359, 113] width 33 height 6
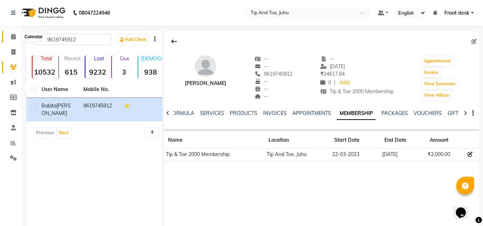
click at [14, 38] on icon at bounding box center [13, 36] width 5 height 5
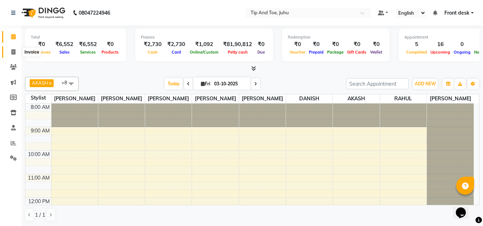
click at [13, 55] on span at bounding box center [13, 52] width 13 height 8
select select "5516"
select select "service"
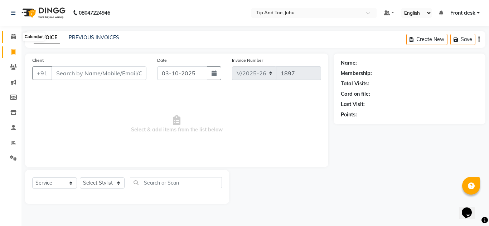
click at [15, 38] on icon at bounding box center [13, 36] width 5 height 5
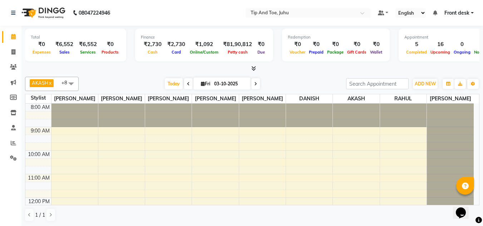
click at [52, 68] on div at bounding box center [252, 69] width 455 height 8
click at [12, 52] on icon at bounding box center [13, 51] width 4 height 5
select select "5516"
select select "service"
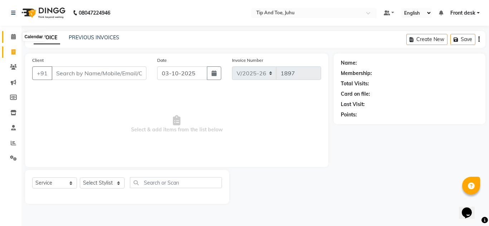
click at [14, 38] on icon at bounding box center [13, 36] width 5 height 5
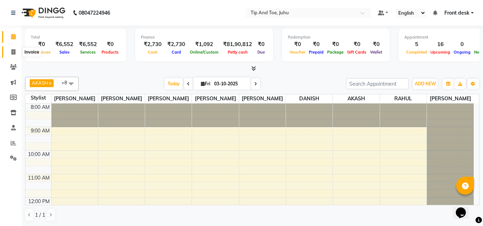
click at [15, 54] on icon at bounding box center [13, 51] width 4 height 5
select select "5516"
select select "service"
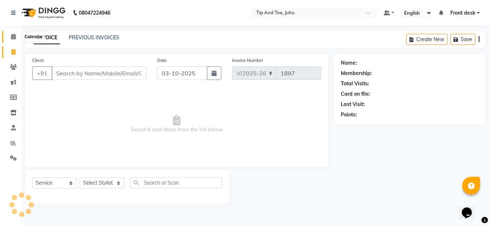
click at [14, 37] on icon at bounding box center [13, 36] width 5 height 5
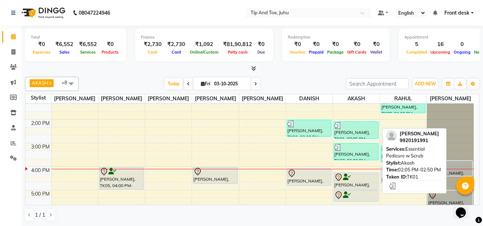
scroll to position [143, 0]
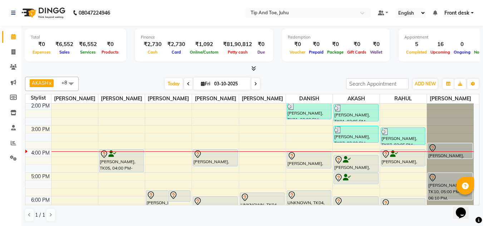
click at [298, 69] on div at bounding box center [252, 69] width 455 height 8
click at [332, 72] on div at bounding box center [252, 69] width 455 height 8
click at [326, 85] on div "[DATE] [DATE]" at bounding box center [212, 84] width 260 height 11
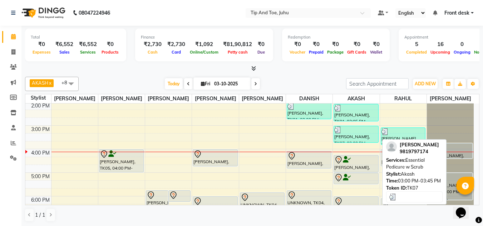
click at [346, 135] on div "[PERSON_NAME], TK07, 03:00 PM-03:45 PM, Essential Pedicure w Scrub" at bounding box center [356, 134] width 44 height 16
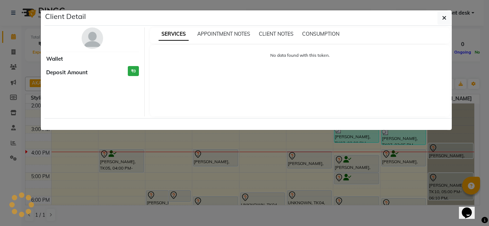
select select "3"
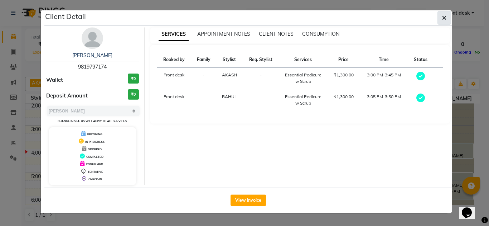
click at [446, 20] on button "button" at bounding box center [444, 18] width 14 height 14
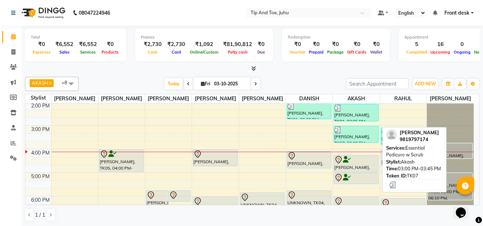
click at [344, 140] on div "[PERSON_NAME], TK07, 03:00 PM-03:45 PM, Essential Pedicure w Scrub" at bounding box center [356, 134] width 44 height 16
select select "3"
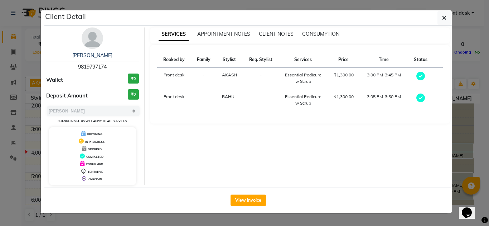
drag, startPoint x: 78, startPoint y: 67, endPoint x: 123, endPoint y: 66, distance: 45.5
click at [123, 66] on div "[PERSON_NAME] 9819797174" at bounding box center [92, 61] width 93 height 19
click at [251, 198] on button "View Invoice" at bounding box center [247, 200] width 35 height 11
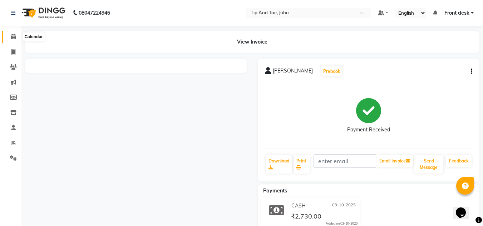
drag, startPoint x: 12, startPoint y: 37, endPoint x: 248, endPoint y: 18, distance: 237.2
click at [12, 37] on icon at bounding box center [13, 36] width 5 height 5
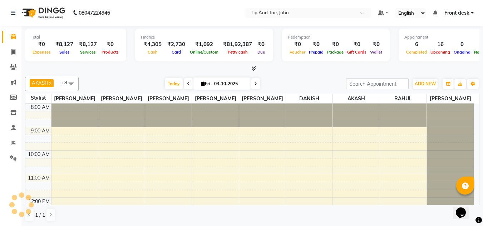
scroll to position [0, 0]
click at [13, 50] on icon at bounding box center [13, 51] width 4 height 5
select select "service"
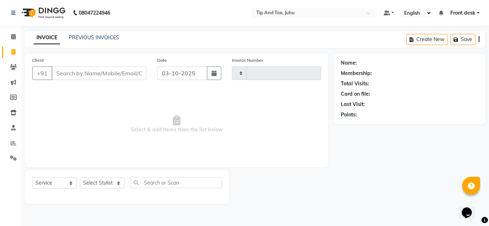
type input "1897"
select select "5516"
click at [104, 75] on input "Client" at bounding box center [99, 74] width 95 height 14
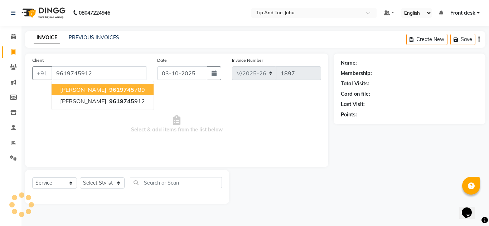
type input "9619745912"
select select "1: Object"
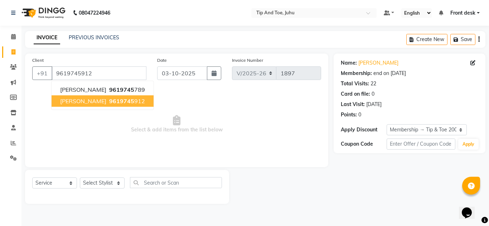
click at [109, 98] on span "9619745" at bounding box center [121, 101] width 25 height 7
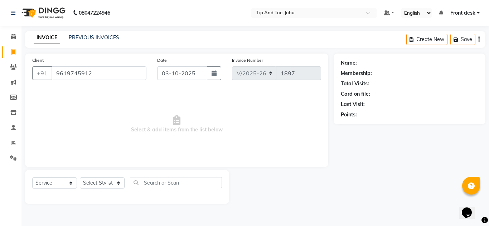
select select "1: Object"
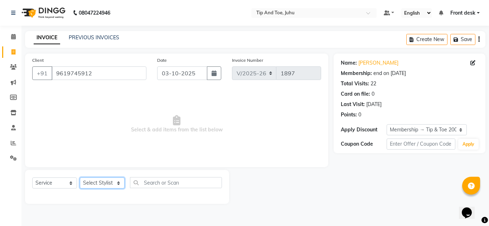
drag, startPoint x: 88, startPoint y: 187, endPoint x: 91, endPoint y: 184, distance: 4.1
click at [88, 187] on select "Select Stylist AJAY UTKAR AKASH AKSHATA Angeli kharei ASHIM BILAL DANISH DHANSH…" at bounding box center [102, 183] width 45 height 11
select select "37635"
click at [80, 178] on select "Select Stylist AJAY UTKAR AKASH AKSHATA Angeli kharei ASHIM BILAL DANISH DHANSH…" at bounding box center [102, 183] width 45 height 11
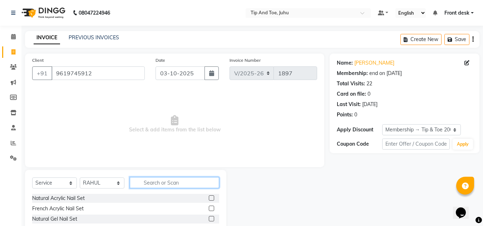
click at [150, 182] on input "text" at bounding box center [174, 182] width 89 height 11
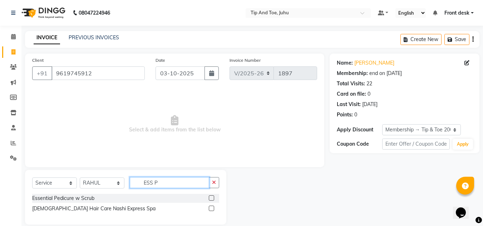
type input "ESS P"
click at [214, 198] on label at bounding box center [211, 198] width 5 height 5
click at [214, 198] on input "checkbox" at bounding box center [211, 198] width 5 height 5
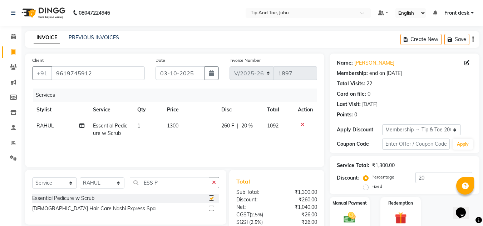
checkbox input "false"
click at [108, 184] on select "Select Stylist AJAY UTKAR AKASH AKSHATA Angeli kharei ASHIM BILAL DANISH DHANSH…" at bounding box center [102, 183] width 45 height 11
select select "37330"
click at [80, 178] on select "Select Stylist AJAY UTKAR AKASH AKSHATA Angeli kharei ASHIM BILAL DANISH DHANSH…" at bounding box center [102, 183] width 45 height 11
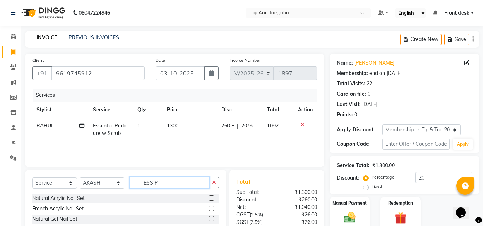
click at [163, 185] on input "ESS P" at bounding box center [169, 182] width 79 height 11
type input "ESS M"
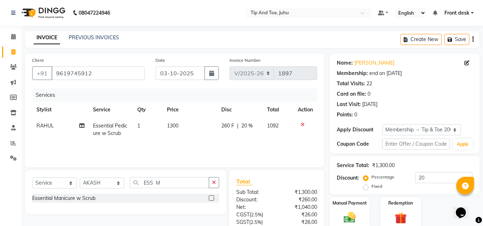
click at [211, 198] on label at bounding box center [211, 198] width 5 height 5
click at [211, 198] on input "checkbox" at bounding box center [211, 198] width 5 height 5
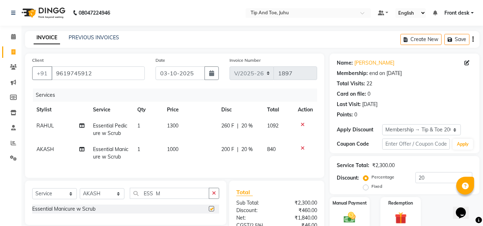
checkbox input "false"
click at [312, 91] on div "Services" at bounding box center [178, 95] width 290 height 13
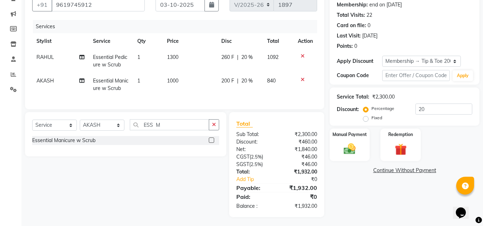
scroll to position [76, 0]
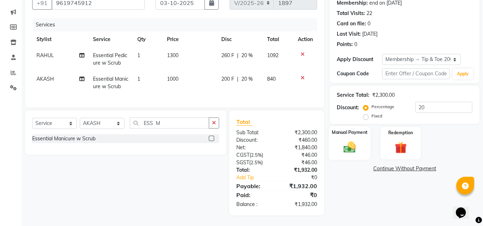
click at [354, 142] on img at bounding box center [350, 147] width 20 height 14
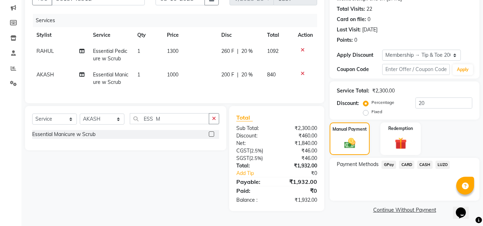
click at [338, 187] on div "Payment Methods GPay CARD CASH LUZO" at bounding box center [405, 179] width 150 height 43
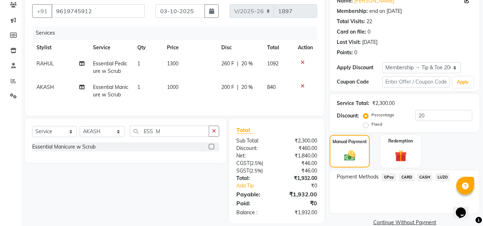
scroll to position [72, 0]
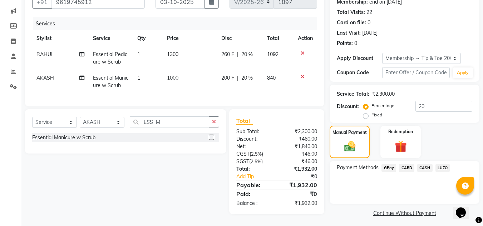
click at [119, 84] on span "Essential Manicure w Scrub" at bounding box center [110, 82] width 35 height 14
select select "37330"
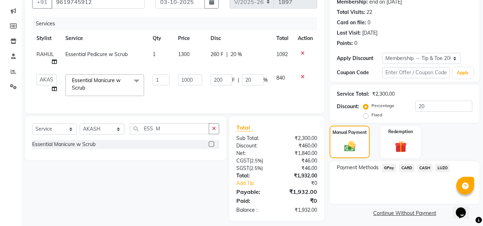
click at [116, 84] on span "Essential Manicure w Scrub x" at bounding box center [101, 84] width 63 height 15
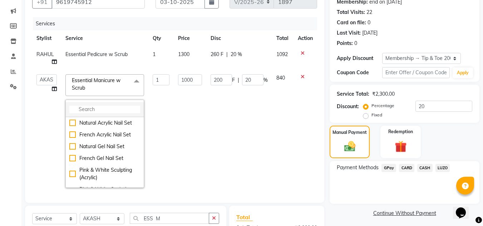
click at [89, 108] on input "multiselect-search" at bounding box center [104, 110] width 71 height 8
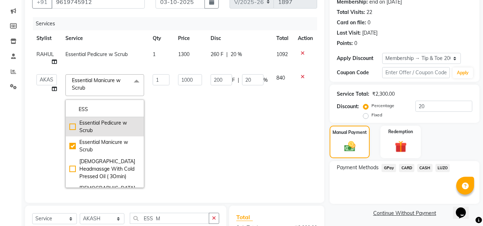
type input "ESS"
click at [73, 129] on div "Essential Pedicure w Scrub" at bounding box center [104, 126] width 71 height 15
type input "1300"
type input "260"
checkbox input "true"
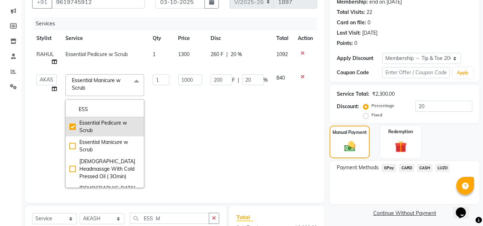
checkbox input "false"
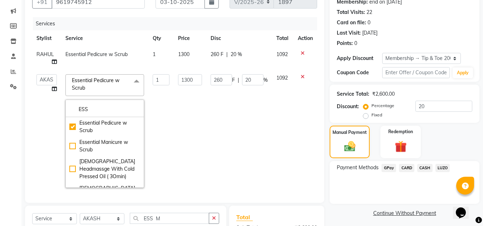
click at [31, 126] on div "Client +91 9619745912 Date 03-10-2025 Invoice Number V/2025 V/2025-26 1897 Serv…" at bounding box center [174, 92] width 299 height 221
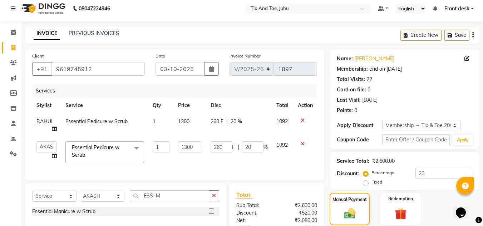
scroll to position [0, 0]
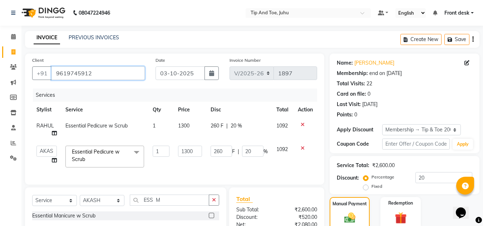
drag, startPoint x: 55, startPoint y: 73, endPoint x: 95, endPoint y: 74, distance: 39.4
click at [95, 74] on input "9619745912" at bounding box center [98, 74] width 93 height 14
click at [289, 39] on div "INVOICE PREVIOUS INVOICES Create New Save" at bounding box center [252, 39] width 455 height 17
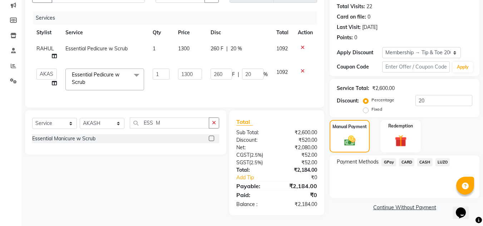
scroll to position [83, 0]
click at [421, 158] on span "CASH" at bounding box center [424, 162] width 15 height 8
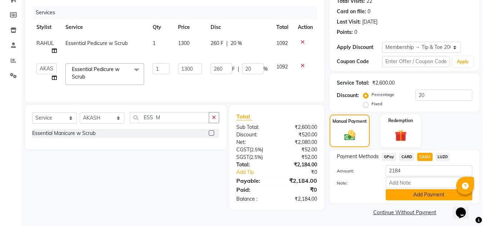
click at [406, 196] on button "Add Payment" at bounding box center [429, 195] width 87 height 11
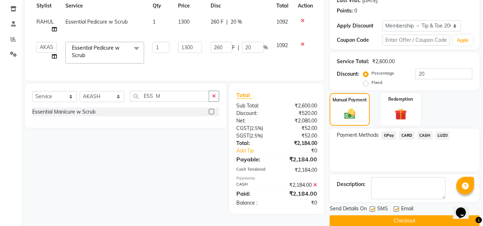
scroll to position [115, 0]
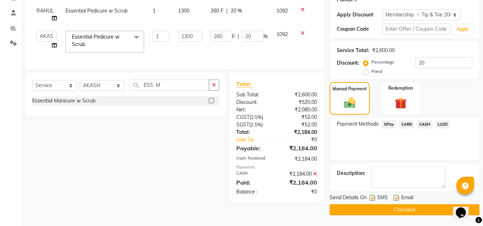
click at [373, 199] on label at bounding box center [372, 198] width 5 height 5
click at [373, 199] on input "checkbox" at bounding box center [372, 198] width 5 height 5
checkbox input "false"
click at [395, 200] on label at bounding box center [396, 198] width 5 height 5
click at [395, 200] on input "checkbox" at bounding box center [396, 198] width 5 height 5
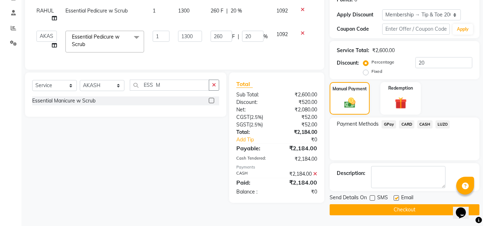
checkbox input "false"
click at [394, 206] on button "Checkout" at bounding box center [405, 210] width 150 height 11
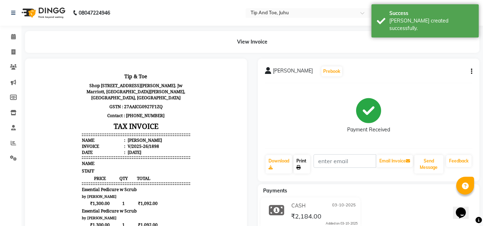
click at [307, 164] on link "Print" at bounding box center [302, 164] width 16 height 19
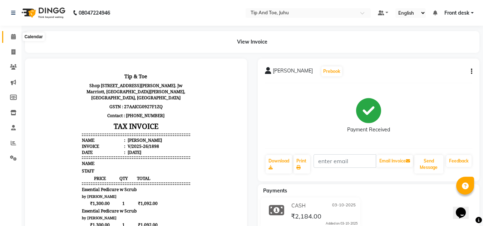
click at [14, 35] on icon at bounding box center [13, 36] width 5 height 5
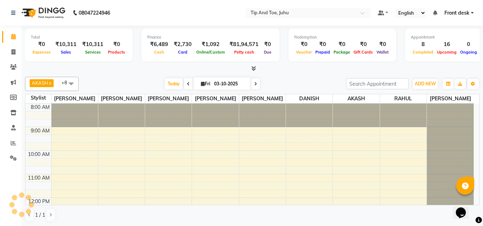
scroll to position [189, 0]
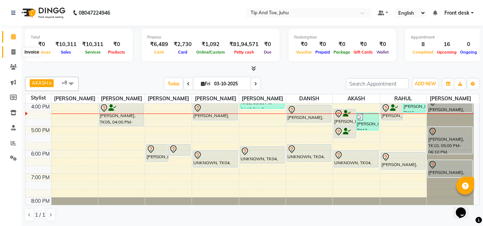
click at [13, 51] on icon at bounding box center [13, 51] width 4 height 5
select select "service"
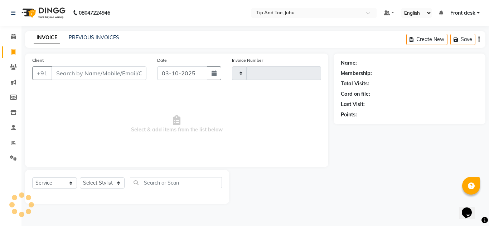
type input "1899"
select select "5516"
click at [76, 79] on input "Client" at bounding box center [99, 74] width 95 height 14
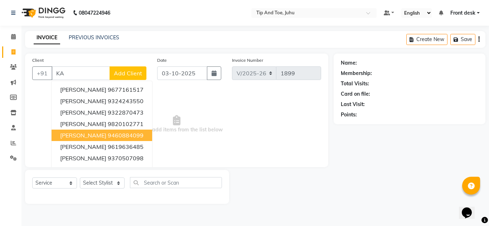
type input "K"
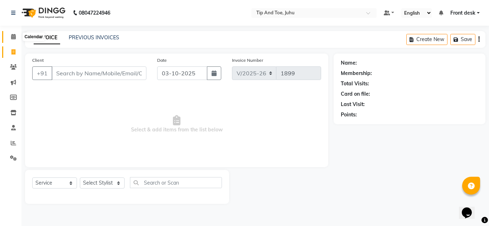
click at [10, 35] on span at bounding box center [13, 37] width 13 height 8
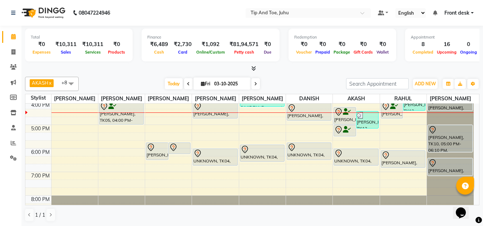
scroll to position [205, 0]
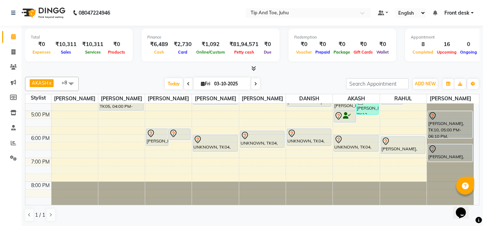
click at [293, 77] on div "AKASH x ASHIM x SADHNA x Angeli kharei x DANISH x DHANSHREE x NISHANT x RAHUL x…" at bounding box center [252, 84] width 455 height 14
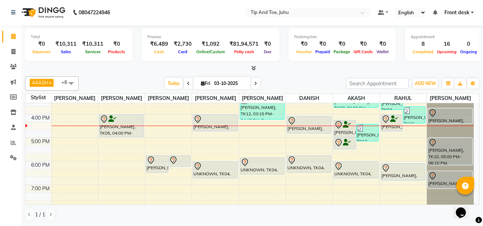
scroll to position [162, 0]
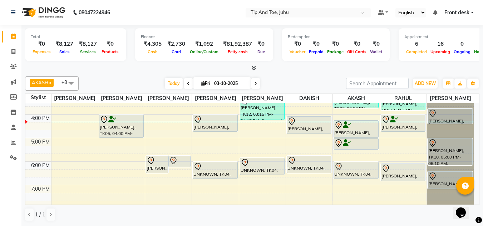
scroll to position [179, 0]
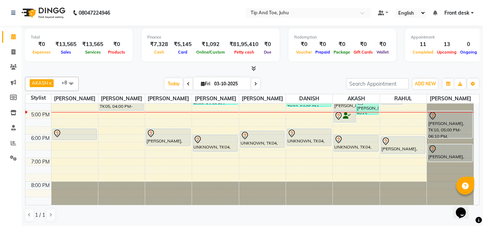
scroll to position [0, 0]
click at [320, 78] on div "AKASH x ASHIM x SADHNA x Angeli kharei x DANISH x DHANSHREE x NISHANT x RAHUL x…" at bounding box center [252, 84] width 455 height 14
click at [327, 63] on div "Total ₹0 Expenses ₹13,565 Sales ₹13,565 Services ₹0 Products Finance ₹7,328 Cas…" at bounding box center [252, 48] width 455 height 47
click at [311, 73] on div "Total ₹0 Expenses ₹13,565 Sales ₹13,565 Services ₹0 Products Finance ₹7,328 Cas…" at bounding box center [252, 125] width 462 height 201
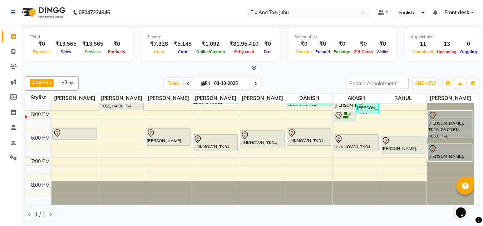
click at [330, 78] on div "AKASH x ASHIM x SADHNA x Angeli kharei x DANISH x DHANSHREE x NISHANT x RAHUL x…" at bounding box center [252, 84] width 455 height 14
click at [302, 163] on div "8:00 AM 9:00 AM 10:00 AM 11:00 AM 12:00 PM 1:00 PM 2:00 PM 3:00 PM 4:00 PM 5:00…" at bounding box center [249, 51] width 449 height 307
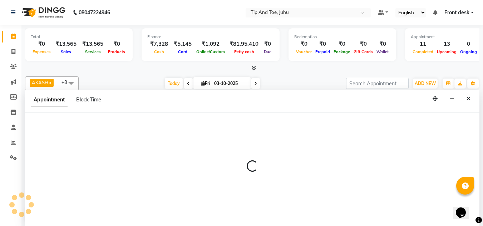
select select "39814"
select select "1140"
select select "tentative"
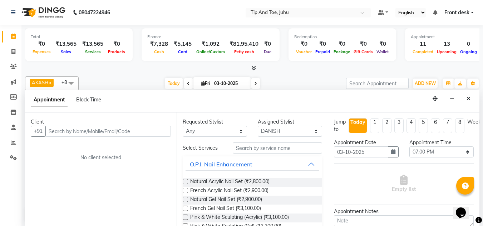
click at [116, 133] on input "text" at bounding box center [108, 131] width 126 height 11
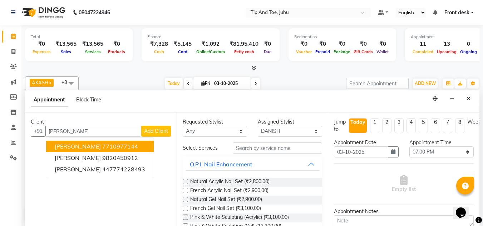
click at [124, 151] on button "MAQSOOD 7710977144" at bounding box center [100, 146] width 108 height 11
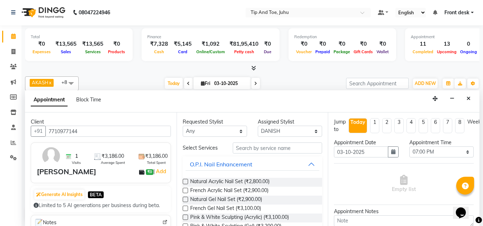
type input "7710977144"
click at [270, 148] on input "text" at bounding box center [277, 148] width 89 height 11
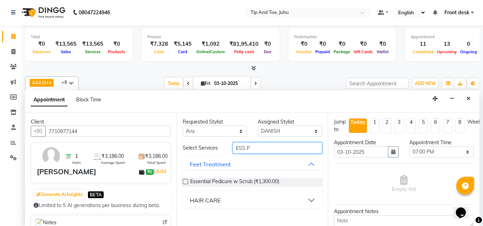
type input "ESS P"
click at [185, 181] on label at bounding box center [185, 181] width 5 height 5
click at [185, 181] on input "checkbox" at bounding box center [185, 182] width 5 height 5
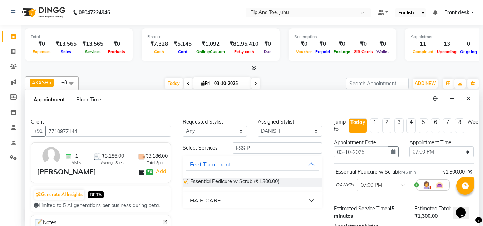
checkbox input "false"
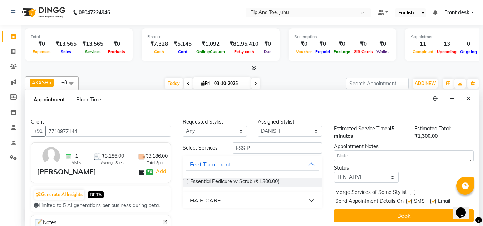
scroll to position [87, 0]
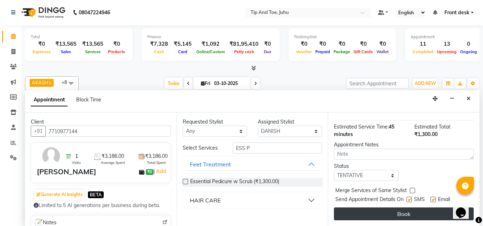
click at [382, 210] on button "Book" at bounding box center [404, 214] width 140 height 13
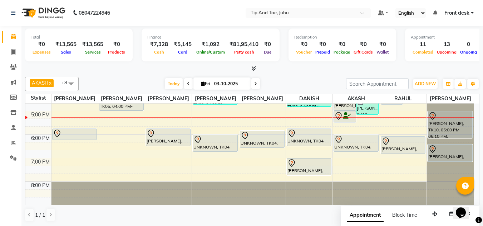
scroll to position [0, 0]
click at [318, 72] on div at bounding box center [252, 69] width 455 height 8
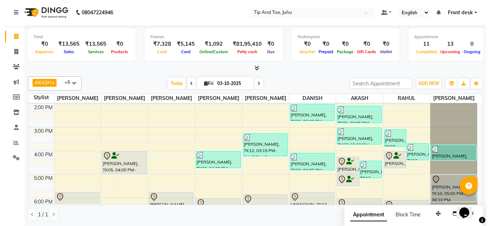
scroll to position [180, 0]
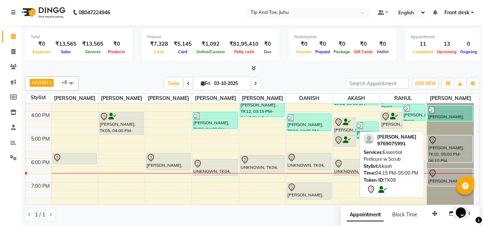
click at [342, 128] on div "Mansi Soni, TK09, 04:15 PM-05:00 PM, Essential Pedicure w Scrub" at bounding box center [345, 126] width 22 height 17
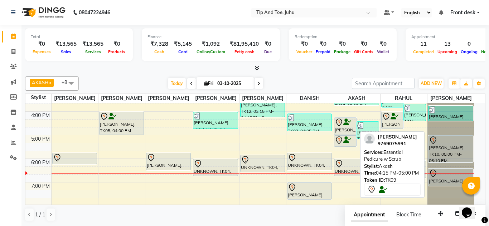
select select "7"
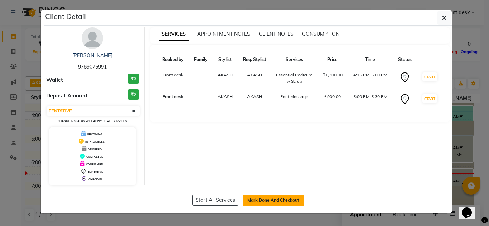
click at [268, 199] on button "Mark Done And Checkout" at bounding box center [273, 200] width 61 height 11
select select "service"
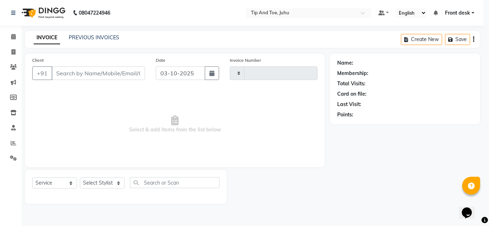
type input "1901"
select select "5516"
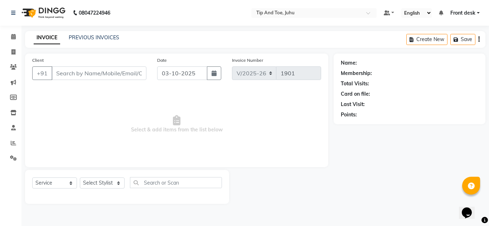
type input "9769075991"
select select "37330"
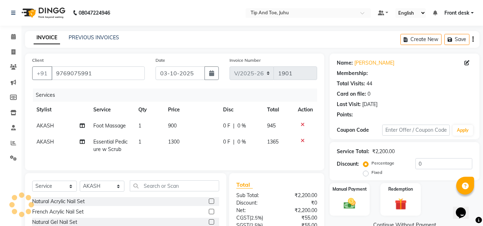
type input "20"
select select "1: Object"
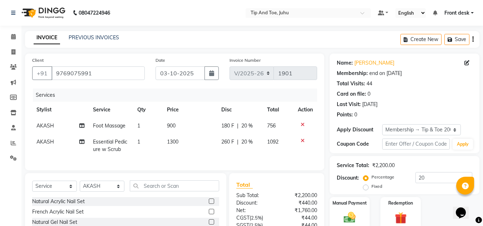
scroll to position [69, 0]
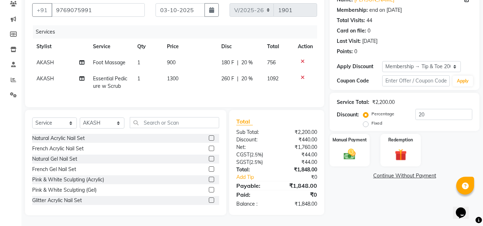
click at [302, 59] on icon at bounding box center [303, 61] width 4 height 5
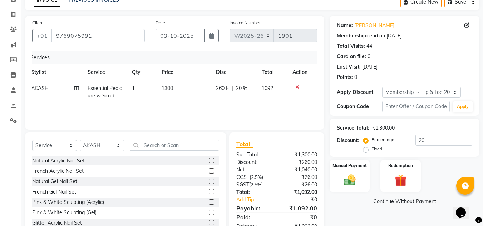
scroll to position [54, 0]
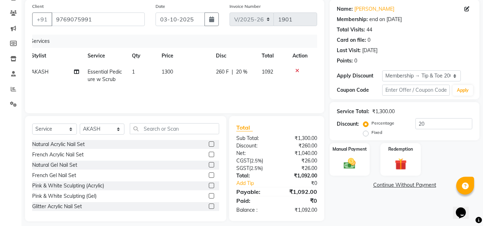
click at [458, 158] on div "Manual Payment Redemption" at bounding box center [404, 159] width 161 height 33
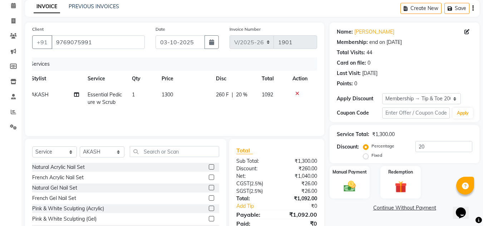
scroll to position [60, 0]
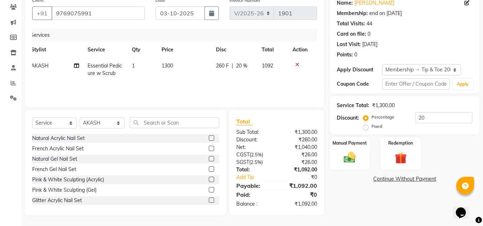
click at [171, 68] on span "1300" at bounding box center [167, 66] width 11 height 6
select select "37330"
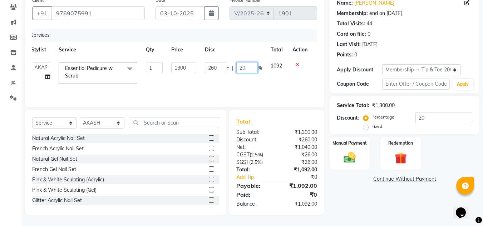
click at [254, 68] on input "20" at bounding box center [246, 67] width 21 height 11
type input "2"
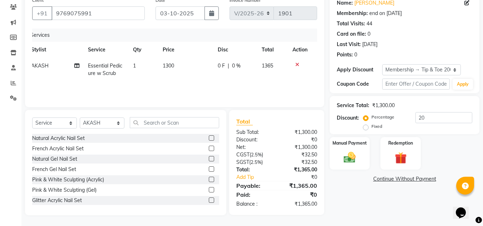
click at [214, 92] on div "Services Stylist Service Qty Price Disc Total Action AKASH Essential Pedicure w…" at bounding box center [174, 65] width 285 height 72
click at [238, 90] on div "Services Stylist Service Qty Price Disc Total Action AKASH Essential Pedicure w…" at bounding box center [174, 65] width 285 height 72
click at [455, 117] on input "20" at bounding box center [444, 117] width 57 height 11
type input "2"
type input "20"
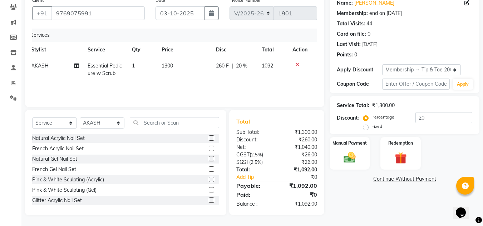
drag, startPoint x: 380, startPoint y: 220, endPoint x: 292, endPoint y: 190, distance: 92.5
click at [380, 220] on main "INVOICE PREVIOUS INVOICES Create New Save Client +91 9769075991 Date 03-10-2025…" at bounding box center [252, 98] width 462 height 255
click at [237, 65] on span "20 %" at bounding box center [241, 66] width 11 height 8
select select "37330"
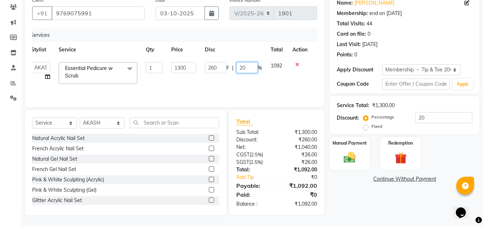
click at [251, 70] on input "20" at bounding box center [246, 67] width 21 height 11
type input "2"
type input "15"
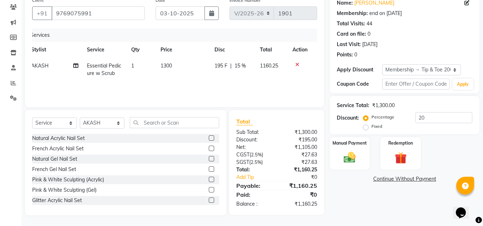
click at [279, 83] on div "Services Stylist Service Qty Price Disc Total Action AKASH Essential Pedicure w…" at bounding box center [174, 65] width 285 height 72
click at [240, 67] on span "15 %" at bounding box center [240, 66] width 11 height 8
select select "37330"
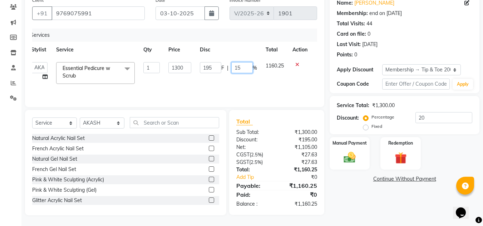
click at [243, 67] on input "15" at bounding box center [241, 67] width 21 height 11
type input "166"
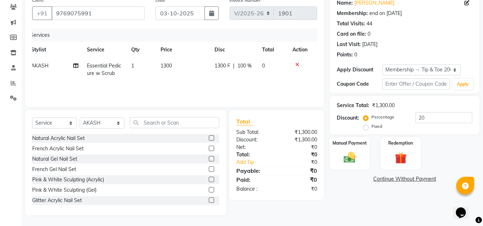
click at [256, 79] on td "1300 F | 100 %" at bounding box center [234, 70] width 48 height 24
select select "37330"
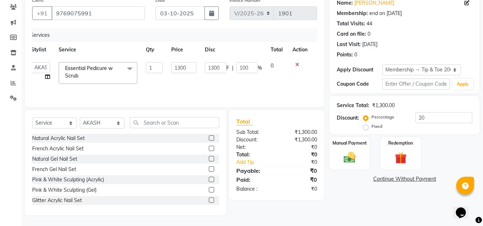
click at [239, 79] on td "1300 F | 100 %" at bounding box center [234, 73] width 66 height 30
click at [249, 70] on input "100" at bounding box center [246, 67] width 21 height 11
type input "1"
type input "166"
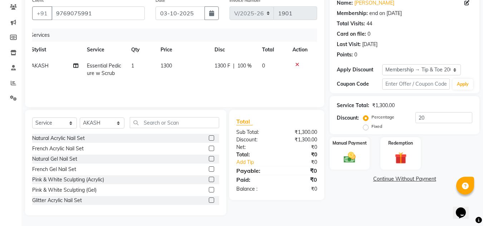
click at [256, 85] on div "Services Stylist Service Qty Price Disc Total Action AKASH Essential Pedicure w…" at bounding box center [174, 65] width 285 height 72
click at [244, 66] on span "100 %" at bounding box center [245, 66] width 14 height 8
select select "37330"
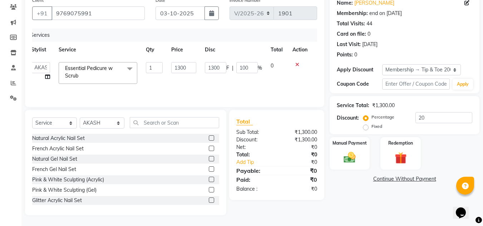
click at [244, 66] on input "100" at bounding box center [246, 67] width 21 height 11
click at [249, 69] on input "100" at bounding box center [246, 67] width 21 height 11
type input "1"
type input "16"
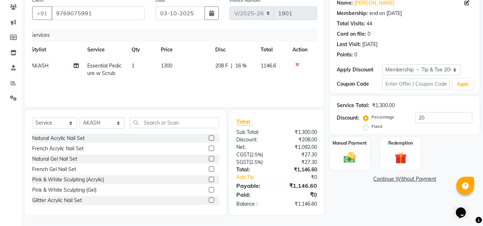
click at [277, 80] on td "1146.6" at bounding box center [272, 70] width 32 height 24
select select "37330"
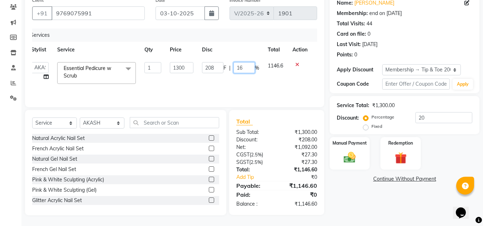
click at [241, 70] on input "16" at bounding box center [244, 67] width 21 height 11
type input "15"
click at [240, 80] on td "208 F | 15 %" at bounding box center [231, 73] width 66 height 30
select select "37330"
click at [238, 69] on input "15" at bounding box center [241, 67] width 21 height 11
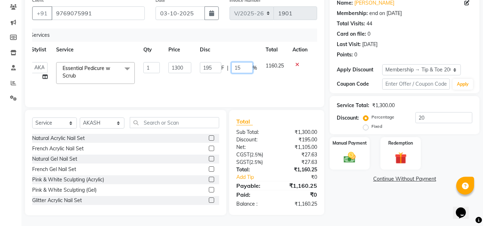
type input "15.1"
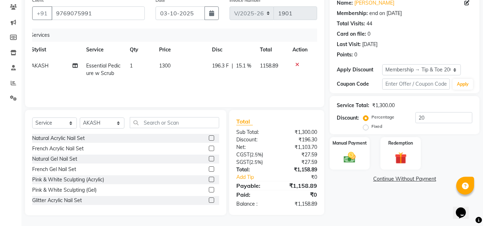
click at [261, 82] on div "Services Stylist Service Qty Price Disc Total Action AKASH Essential Pedicure w…" at bounding box center [174, 65] width 285 height 72
click at [248, 62] on td "196.3 F | 15.1 %" at bounding box center [232, 70] width 48 height 24
select select "37330"
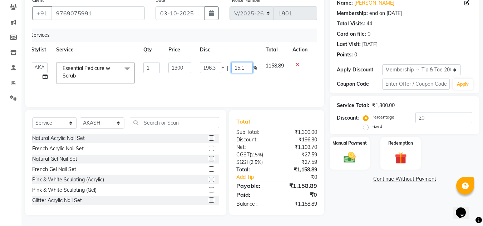
click at [251, 69] on input "15.1" at bounding box center [241, 67] width 21 height 11
type input "15.2"
click at [272, 85] on div "Services Stylist Service Qty Price Disc Total Action AJAY UTKAR AKASH AKSHATA A…" at bounding box center [174, 65] width 285 height 72
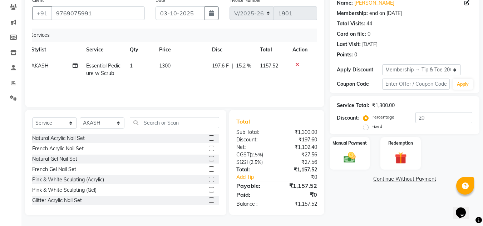
click at [245, 64] on span "15.2 %" at bounding box center [243, 66] width 15 height 8
select select "37330"
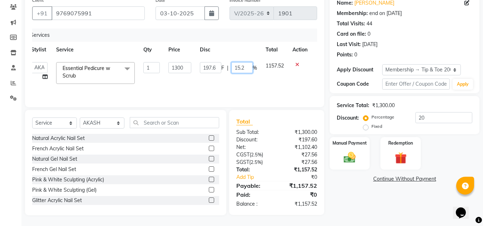
click at [247, 67] on input "15.2" at bounding box center [241, 67] width 21 height 11
type input "15.3"
click at [261, 81] on td "1157.52" at bounding box center [274, 73] width 27 height 30
select select "37330"
click at [245, 72] on input "15.3" at bounding box center [241, 67] width 21 height 11
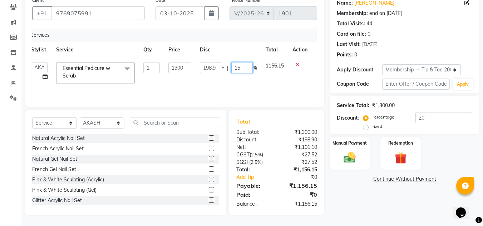
type input "15.4"
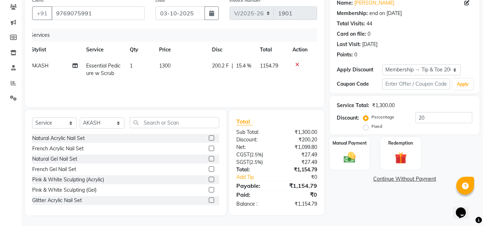
click at [265, 87] on div "Services Stylist Service Qty Price Disc Total Action AKASH Essential Pedicure w…" at bounding box center [174, 65] width 285 height 72
click at [343, 158] on img at bounding box center [350, 158] width 20 height 14
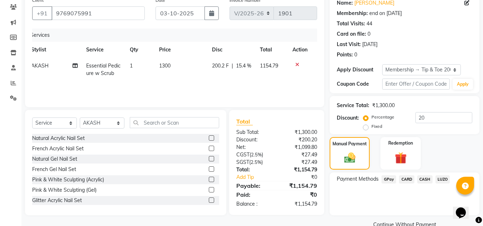
click at [391, 180] on span "GPay" at bounding box center [389, 180] width 15 height 8
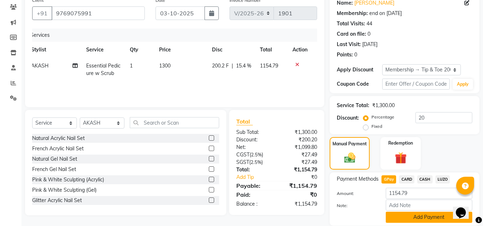
click at [430, 217] on button "Add Payment" at bounding box center [429, 217] width 87 height 11
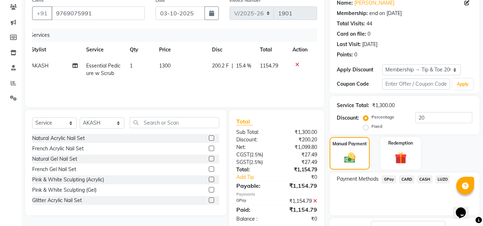
scroll to position [115, 0]
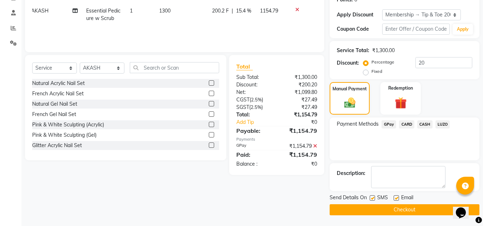
click at [376, 199] on div "SMS" at bounding box center [382, 198] width 24 height 9
click at [376, 200] on div "SMS" at bounding box center [382, 198] width 24 height 9
click at [371, 198] on label at bounding box center [372, 198] width 5 height 5
click at [371, 198] on input "checkbox" at bounding box center [372, 198] width 5 height 5
checkbox input "false"
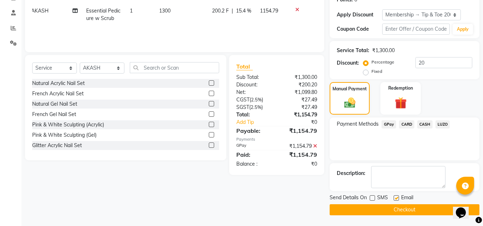
click at [396, 199] on label at bounding box center [396, 198] width 5 height 5
click at [396, 199] on input "checkbox" at bounding box center [396, 198] width 5 height 5
checkbox input "false"
click at [398, 211] on button "Checkout" at bounding box center [405, 210] width 150 height 11
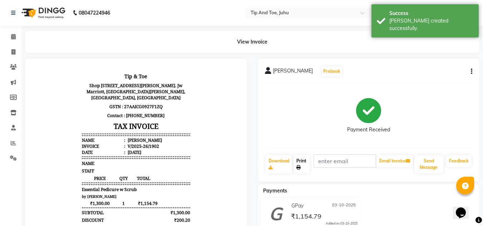
click at [309, 162] on link "Print" at bounding box center [302, 164] width 16 height 19
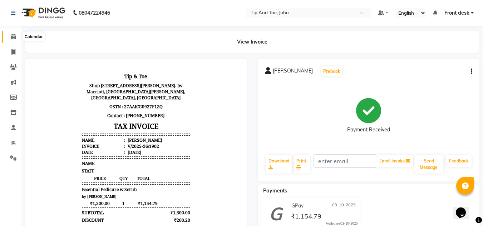
click at [12, 39] on icon at bounding box center [13, 36] width 5 height 5
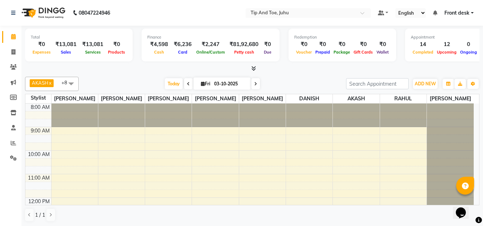
scroll to position [138, 0]
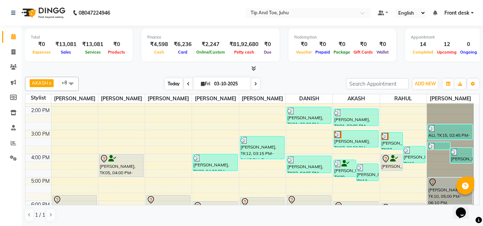
click at [175, 87] on span "Today" at bounding box center [174, 83] width 18 height 11
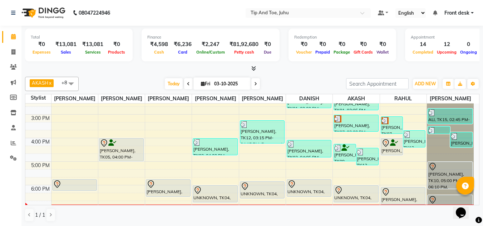
scroll to position [159, 0]
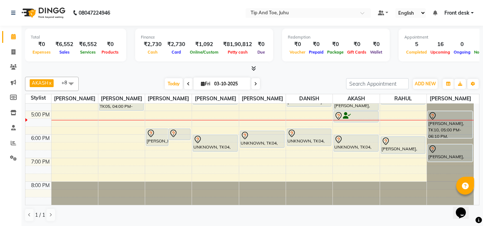
click at [288, 74] on div "AKASH x [PERSON_NAME] x [PERSON_NAME] kharei x DANISH x [PERSON_NAME] x [PERSON…" at bounding box center [252, 149] width 455 height 151
click at [150, 68] on div at bounding box center [252, 69] width 455 height 8
click at [138, 80] on div "[DATE] [DATE]" at bounding box center [212, 84] width 260 height 11
click at [135, 81] on div "[DATE] [DATE]" at bounding box center [212, 84] width 260 height 11
click at [121, 88] on div "[DATE] [DATE]" at bounding box center [212, 84] width 260 height 11
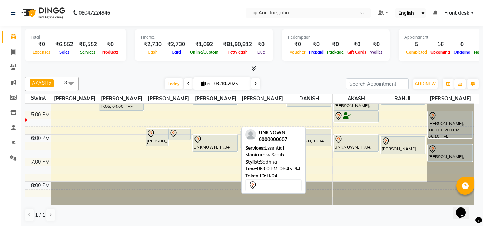
scroll to position [0, 0]
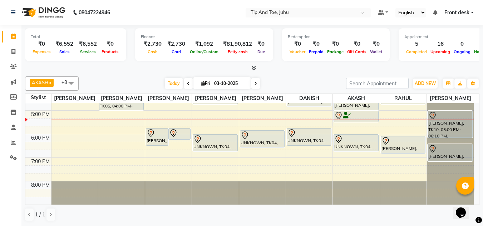
click at [143, 82] on div "[DATE] [DATE]" at bounding box center [212, 83] width 260 height 11
click at [273, 78] on div "[DATE] [DATE]" at bounding box center [212, 83] width 260 height 11
click at [298, 73] on div "Total ₹0 Expenses ₹6,552 Sales ₹6,552 Services ₹0 Products Finance ₹2,730 Cash …" at bounding box center [252, 125] width 462 height 201
click at [282, 79] on div "[DATE] [DATE]" at bounding box center [212, 83] width 260 height 11
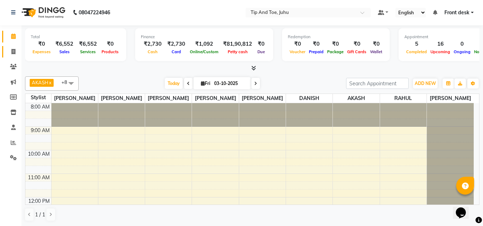
scroll to position [205, 0]
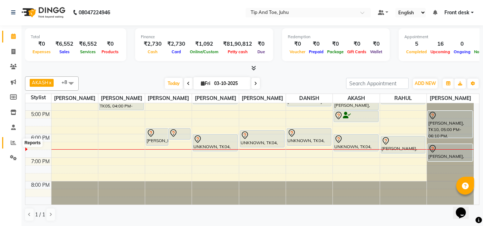
click at [16, 140] on icon at bounding box center [13, 142] width 5 height 5
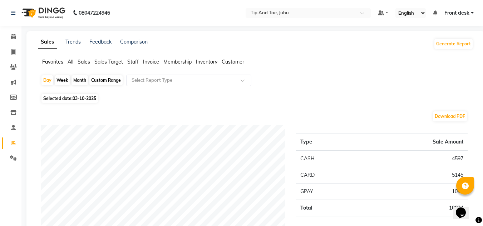
click at [132, 63] on span "Staff" at bounding box center [132, 62] width 11 height 6
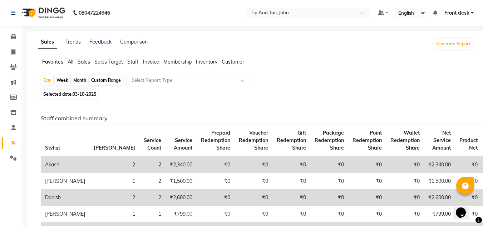
click at [192, 79] on input "text" at bounding box center [181, 80] width 103 height 7
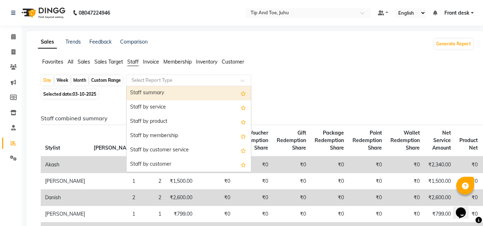
click at [341, 75] on div "Day Week Month Custom Range Select Report Type Staff summary Staff by service S…" at bounding box center [256, 81] width 430 height 13
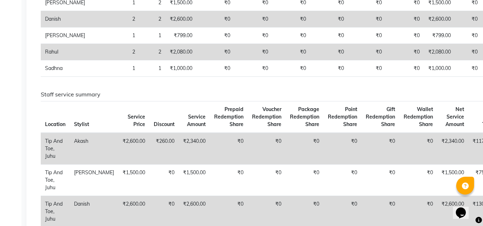
scroll to position [143, 0]
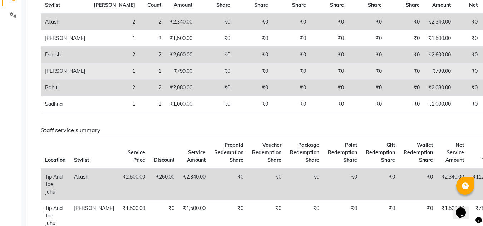
click at [166, 80] on td "₹799.00" at bounding box center [181, 71] width 31 height 16
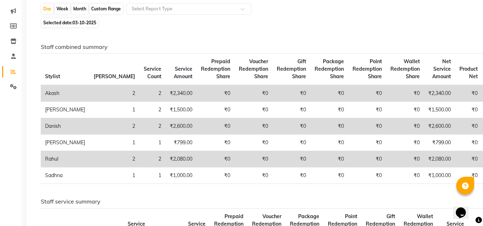
scroll to position [0, 0]
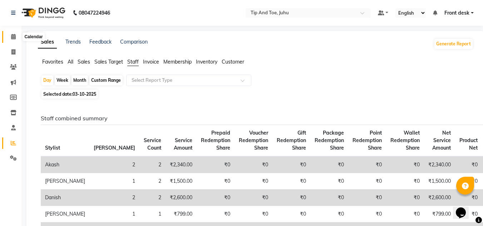
click at [15, 39] on span at bounding box center [13, 37] width 13 height 8
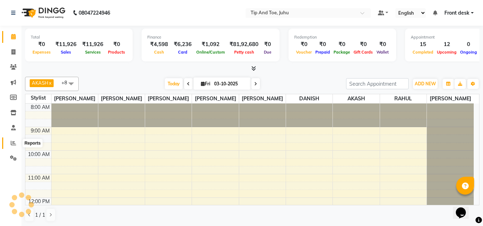
click at [13, 142] on icon at bounding box center [13, 143] width 5 height 5
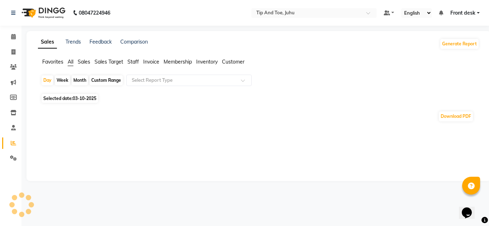
click at [128, 63] on span "Staff" at bounding box center [132, 62] width 11 height 6
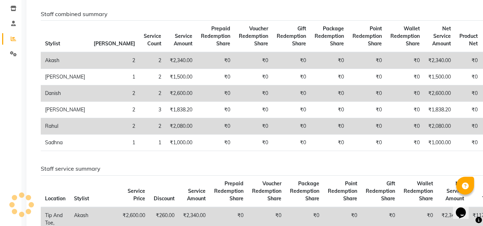
scroll to position [107, 0]
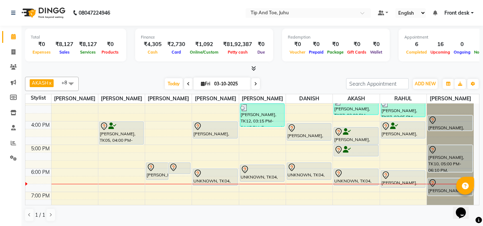
scroll to position [205, 0]
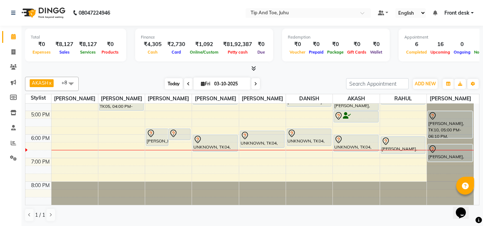
click at [173, 89] on span "Today" at bounding box center [174, 83] width 18 height 11
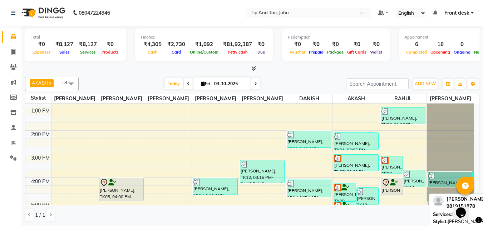
scroll to position [126, 0]
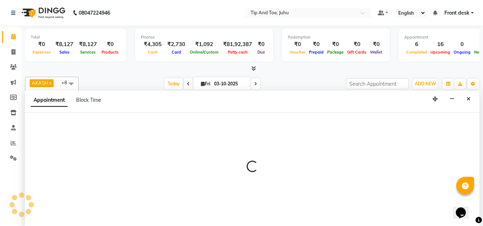
scroll to position [0, 0]
select select "86116"
select select "tentative"
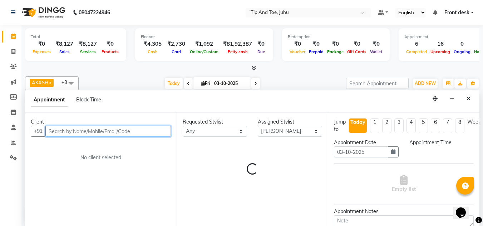
select select "885"
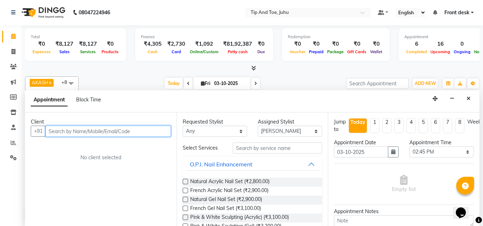
click at [126, 131] on input "text" at bounding box center [108, 131] width 126 height 11
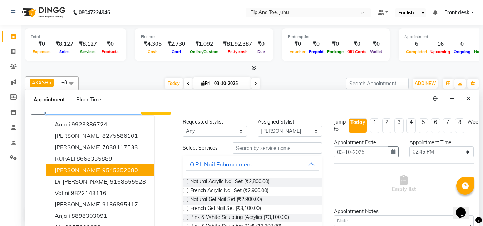
scroll to position [32, 0]
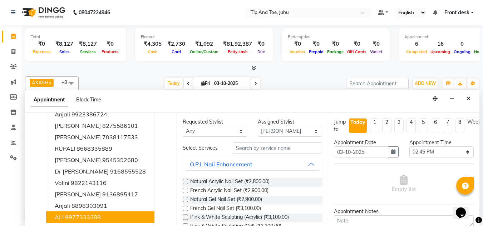
click at [84, 219] on ngb-highlight "9977333388" at bounding box center [83, 217] width 36 height 7
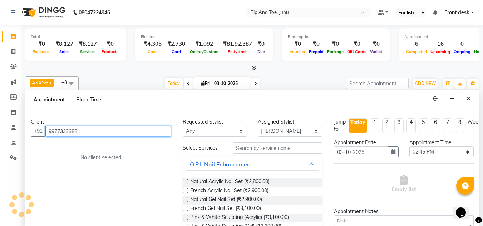
scroll to position [0, 0]
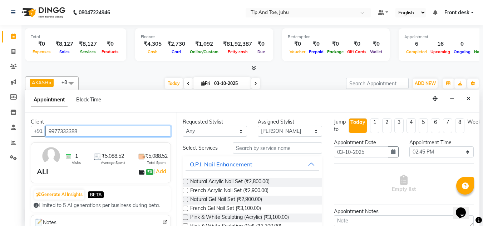
type input "9977333388"
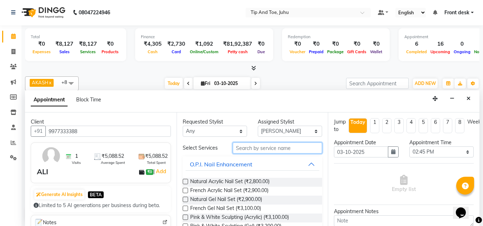
click at [284, 151] on input "text" at bounding box center [277, 148] width 89 height 11
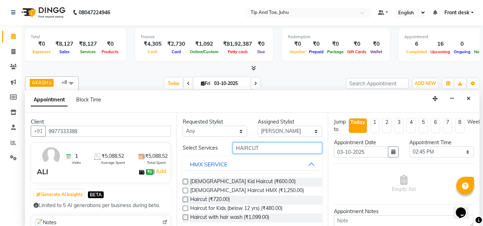
type input "HAIRCUT"
click at [187, 198] on label at bounding box center [185, 199] width 5 height 5
click at [187, 198] on input "checkbox" at bounding box center [185, 200] width 5 height 5
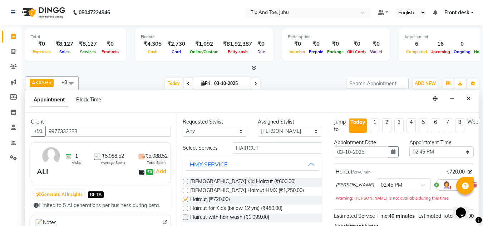
checkbox input "false"
click at [282, 150] on input "HAIRCUT" at bounding box center [277, 148] width 89 height 11
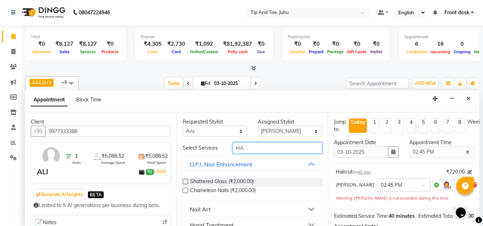
type input "H"
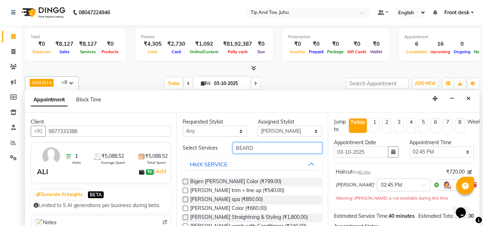
type input "BEARD"
click at [187, 192] on label at bounding box center [185, 190] width 5 height 5
click at [187, 192] on input "checkbox" at bounding box center [185, 191] width 5 height 5
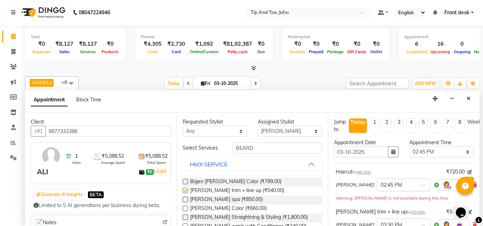
checkbox input "false"
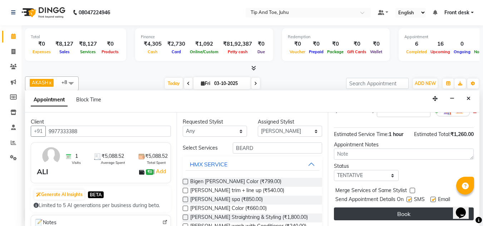
click at [411, 208] on button "Book" at bounding box center [404, 214] width 140 height 13
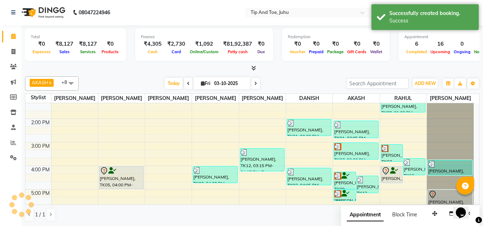
scroll to position [0, 0]
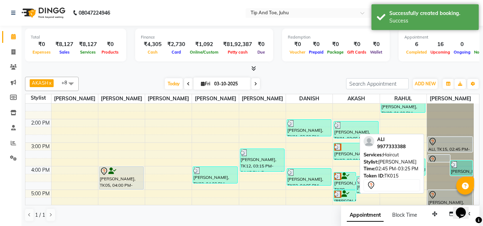
click at [437, 142] on div at bounding box center [451, 142] width 44 height 9
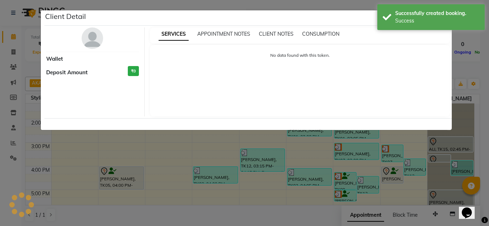
select select "7"
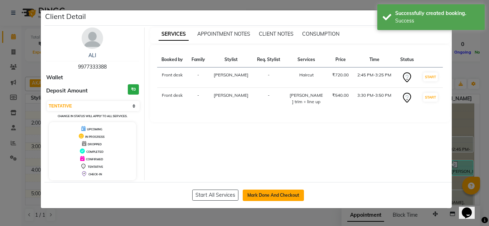
click at [288, 194] on button "Mark Done And Checkout" at bounding box center [273, 195] width 61 height 11
select select "service"
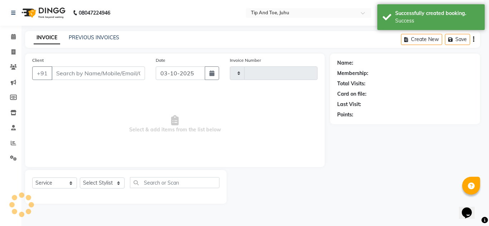
type input "1901"
select select "5516"
type input "9977333388"
select select "86116"
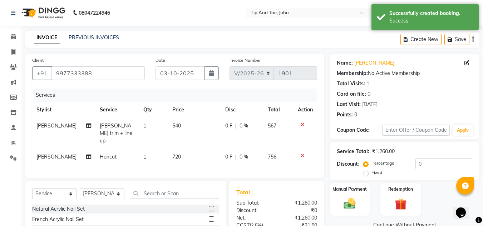
click at [180, 127] on td "540" at bounding box center [194, 133] width 53 height 31
select select "86116"
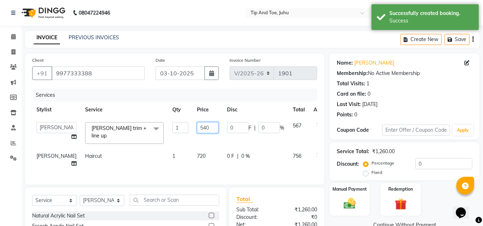
click at [197, 129] on input "540" at bounding box center [207, 127] width 21 height 11
type input "500"
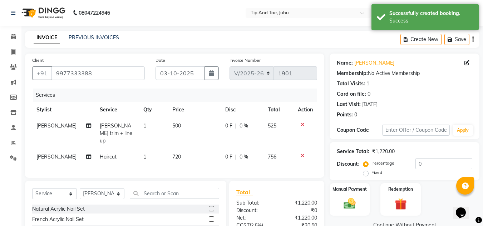
click at [183, 153] on td "720" at bounding box center [194, 157] width 53 height 16
select select "86116"
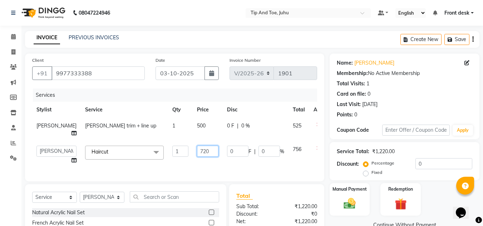
click at [201, 155] on input "720" at bounding box center [207, 151] width 21 height 11
type input "799"
click at [202, 160] on div "Services Stylist Service Qty Price Disc Total Action [PERSON_NAME] trim + line …" at bounding box center [174, 132] width 285 height 86
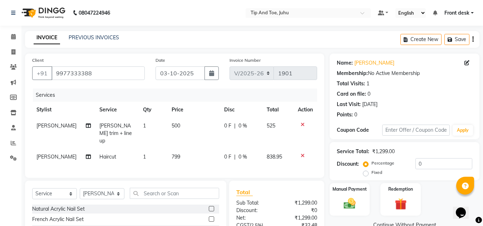
scroll to position [69, 0]
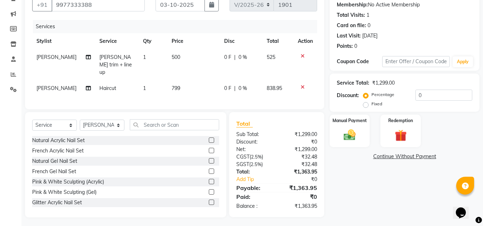
click at [440, 102] on div "Percentage Fixed 0" at bounding box center [419, 99] width 108 height 19
click at [439, 95] on input "0" at bounding box center [444, 95] width 57 height 11
click at [439, 95] on input "20" at bounding box center [444, 95] width 57 height 11
type input "20"
click at [339, 131] on div "Manual Payment" at bounding box center [350, 131] width 42 height 34
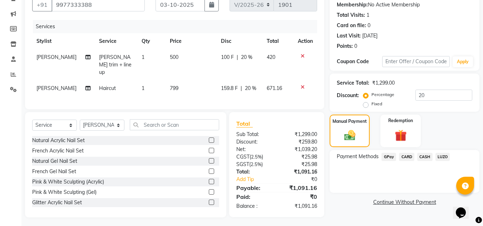
click at [405, 157] on span "CARD" at bounding box center [406, 157] width 15 height 8
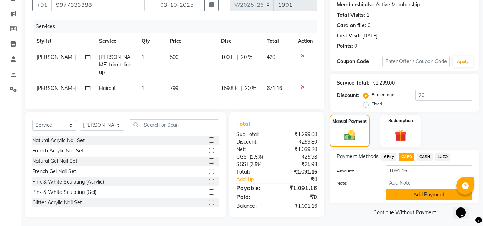
click at [414, 198] on button "Add Payment" at bounding box center [429, 195] width 87 height 11
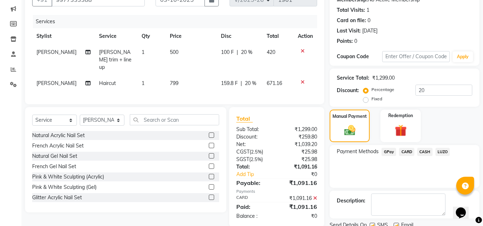
scroll to position [101, 0]
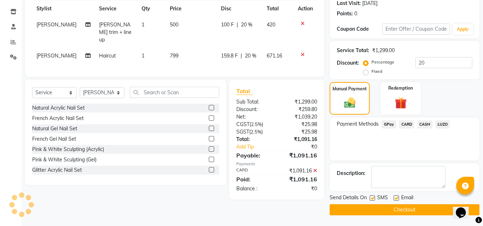
click at [386, 207] on button "Checkout" at bounding box center [405, 210] width 150 height 11
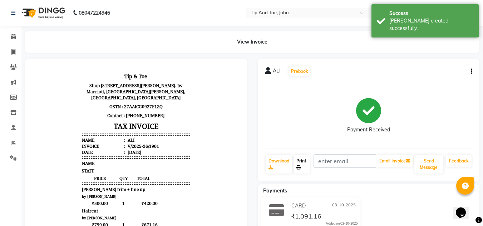
click at [302, 163] on link "Print" at bounding box center [302, 164] width 16 height 19
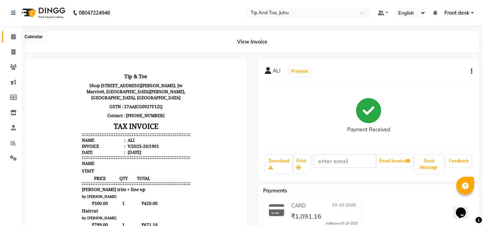
click at [17, 38] on span at bounding box center [13, 37] width 13 height 8
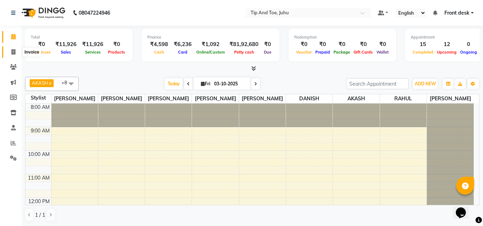
click at [14, 53] on icon at bounding box center [13, 51] width 4 height 5
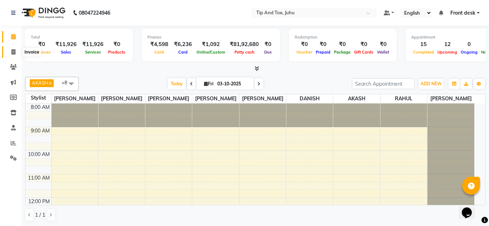
select select "5516"
select select "service"
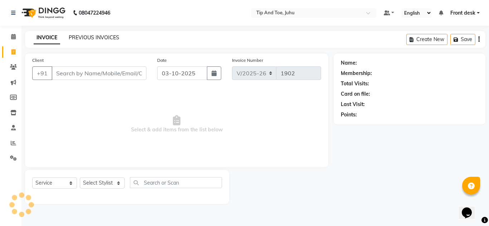
click at [94, 37] on link "PREVIOUS INVOICES" at bounding box center [94, 37] width 50 height 6
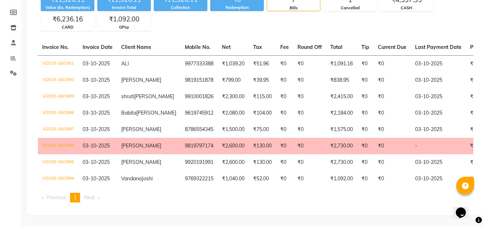
scroll to position [112, 0]
click at [293, 138] on td "₹0" at bounding box center [309, 146] width 33 height 16
